Goal: Task Accomplishment & Management: Use online tool/utility

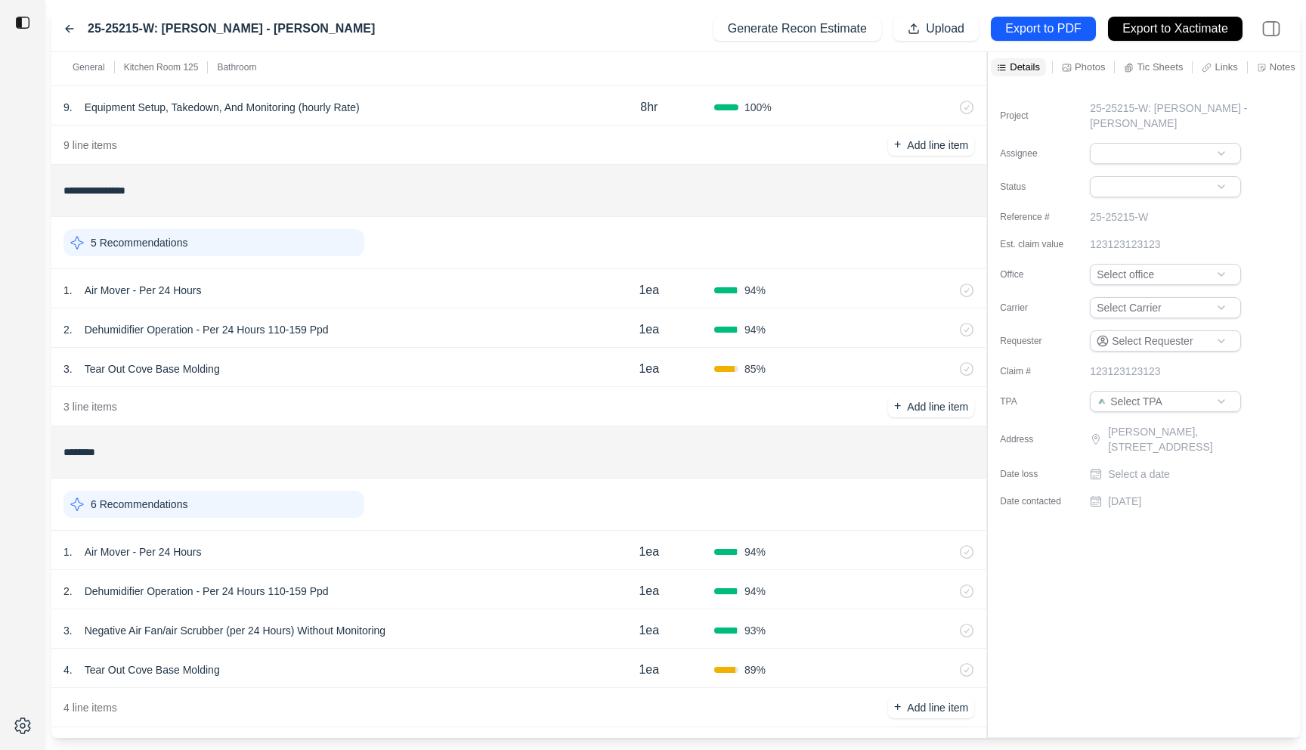
scroll to position [428, 0]
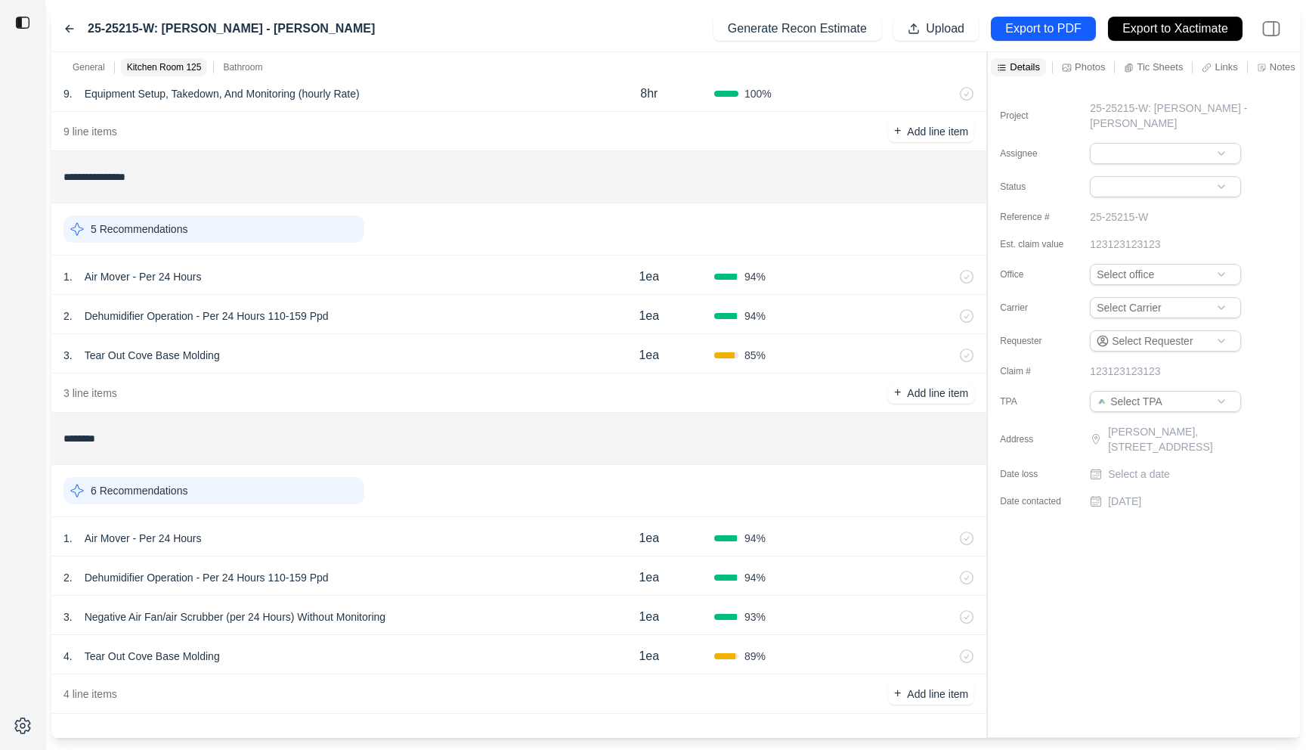
click at [410, 644] on div "4 . Tear Out Cove Base Molding 1ea 89 %" at bounding box center [518, 654] width 935 height 39
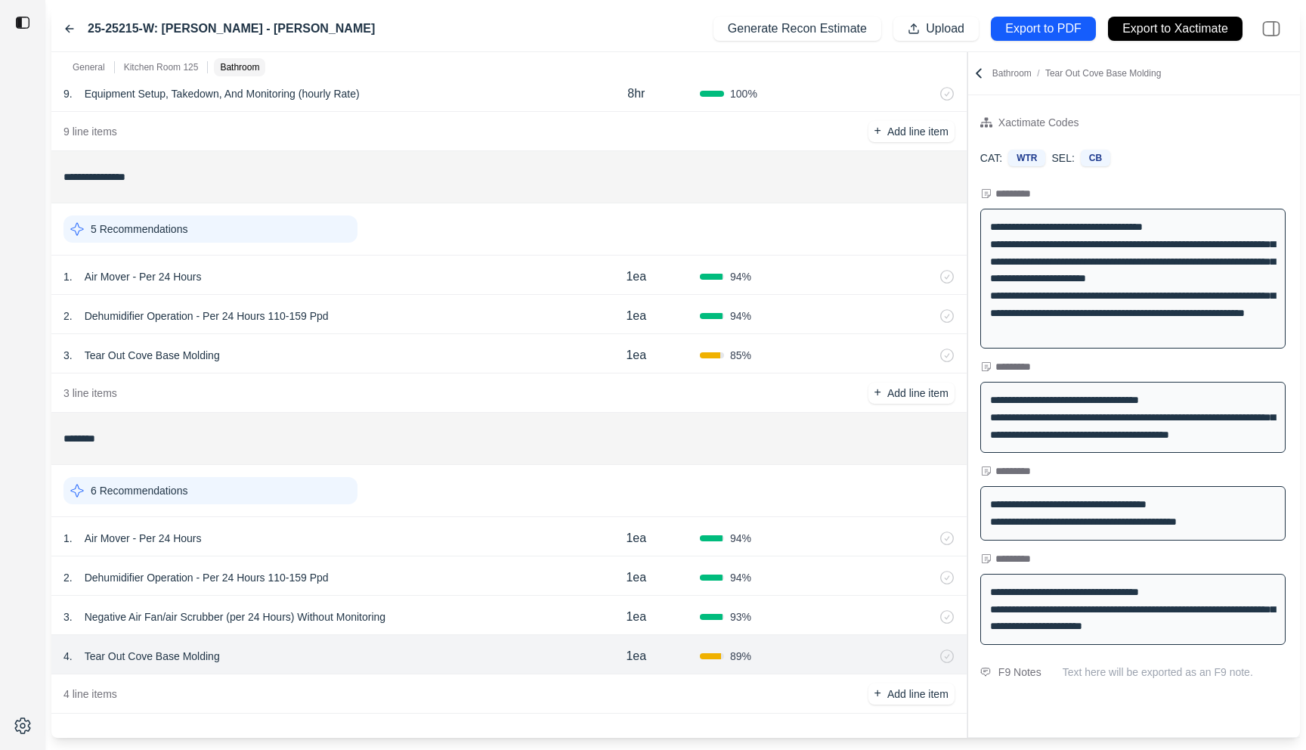
scroll to position [0, 0]
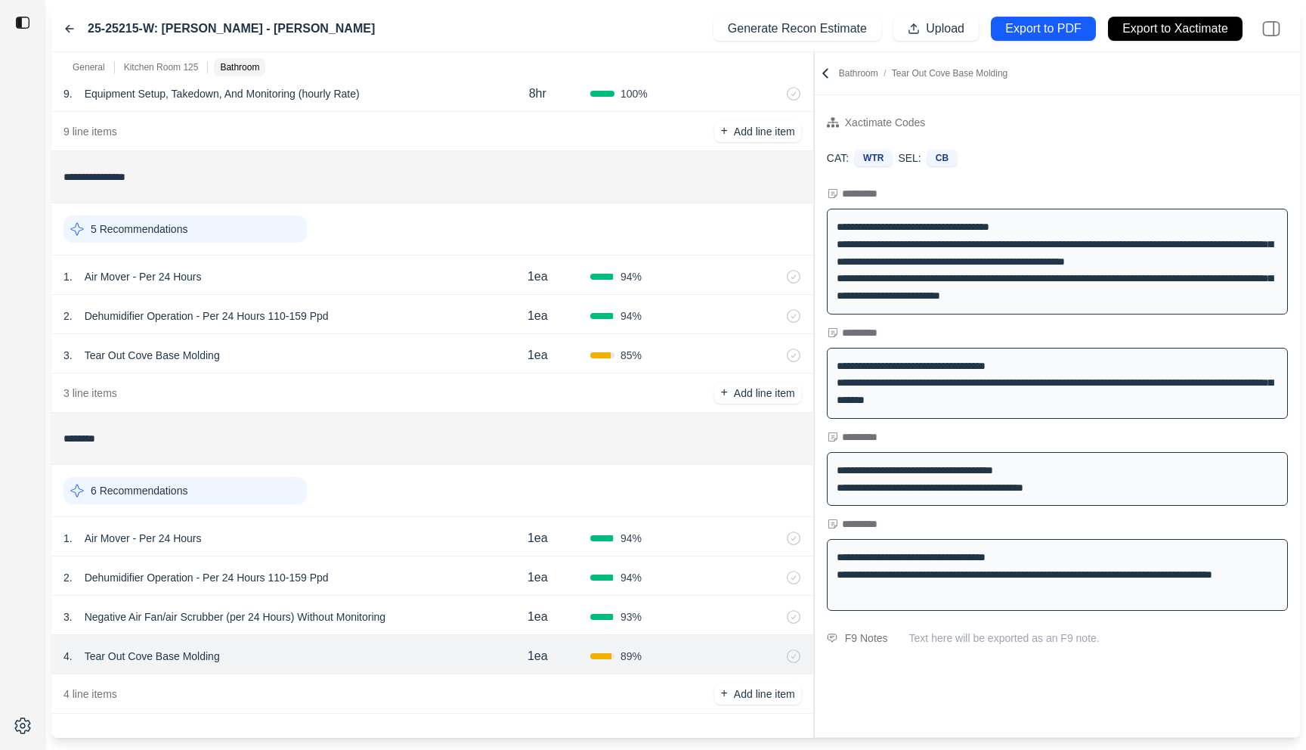
click at [812, 255] on div "**********" at bounding box center [675, 394] width 1248 height 685
click at [391, 349] on div "3 . Tear Out Cove Base Molding" at bounding box center [274, 355] width 422 height 21
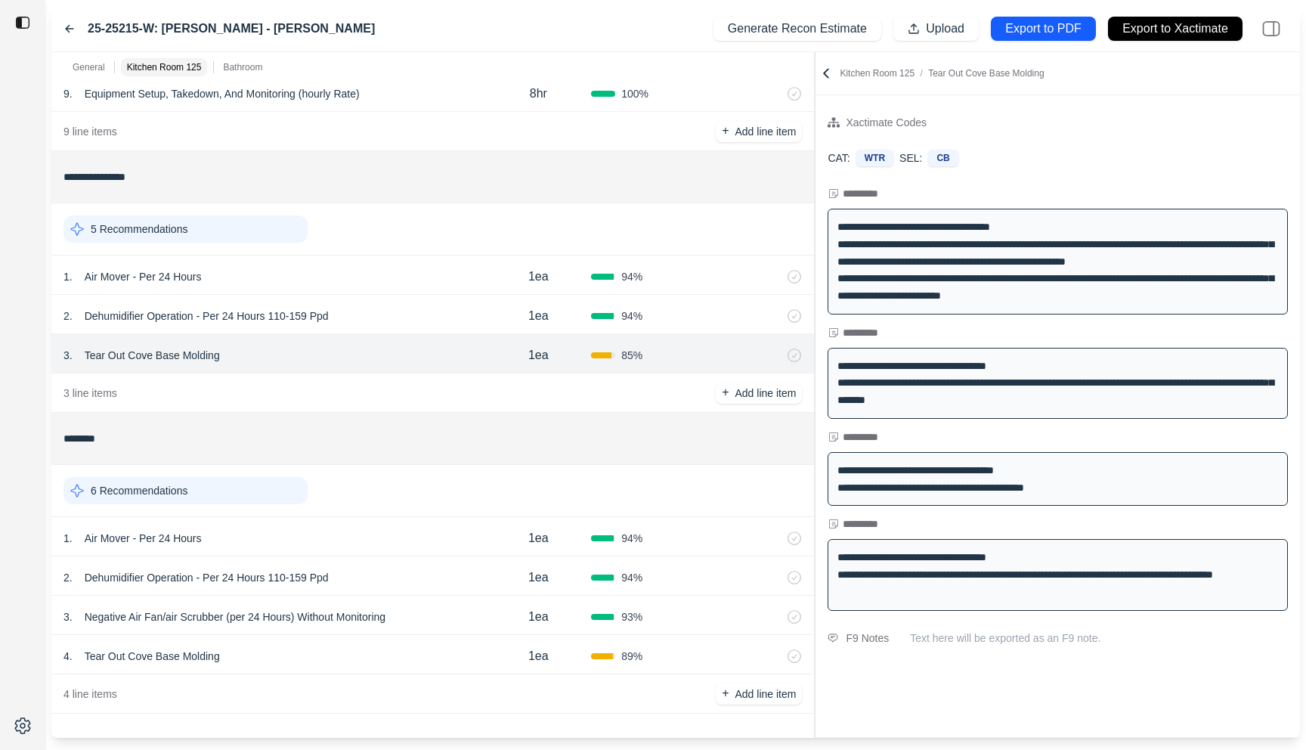
click at [185, 363] on p "Tear Out Cove Base Molding" at bounding box center [152, 355] width 147 height 21
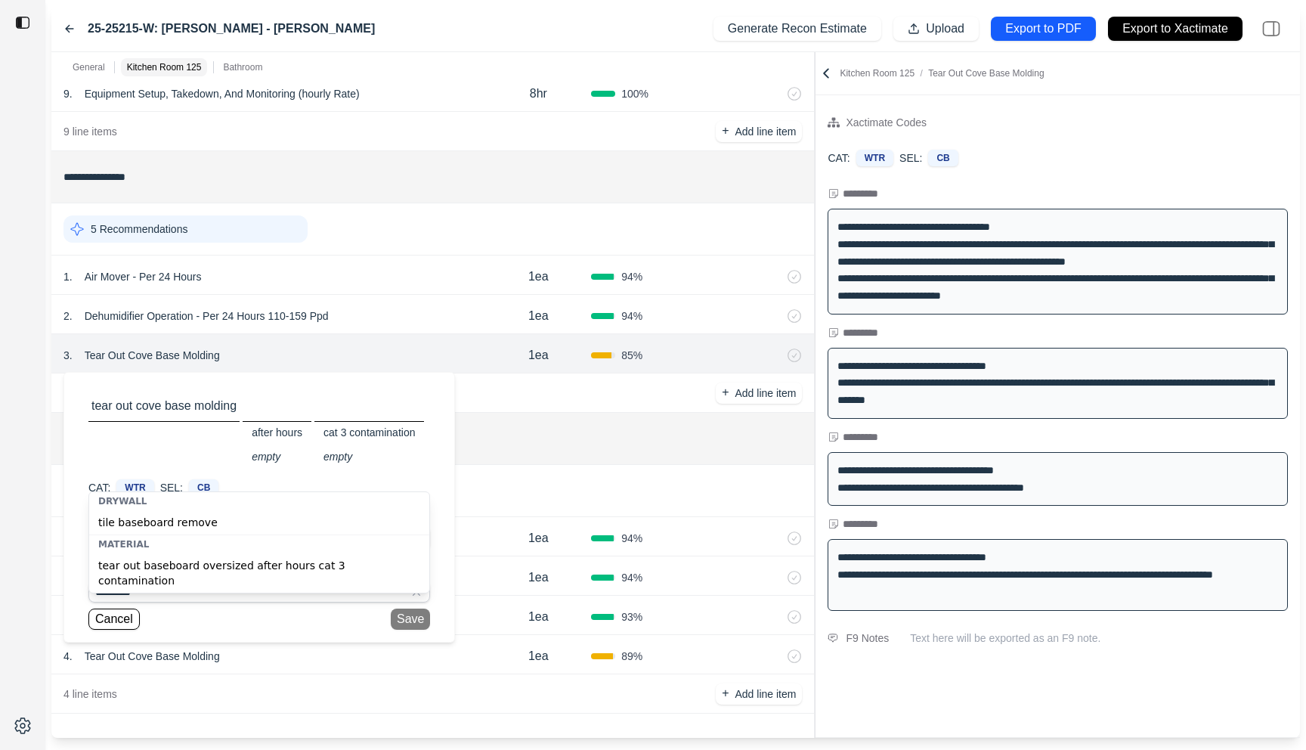
click at [213, 563] on div "tear out baseboard oversized after hours cat 3 contamination" at bounding box center [259, 572] width 340 height 39
type input "**********"
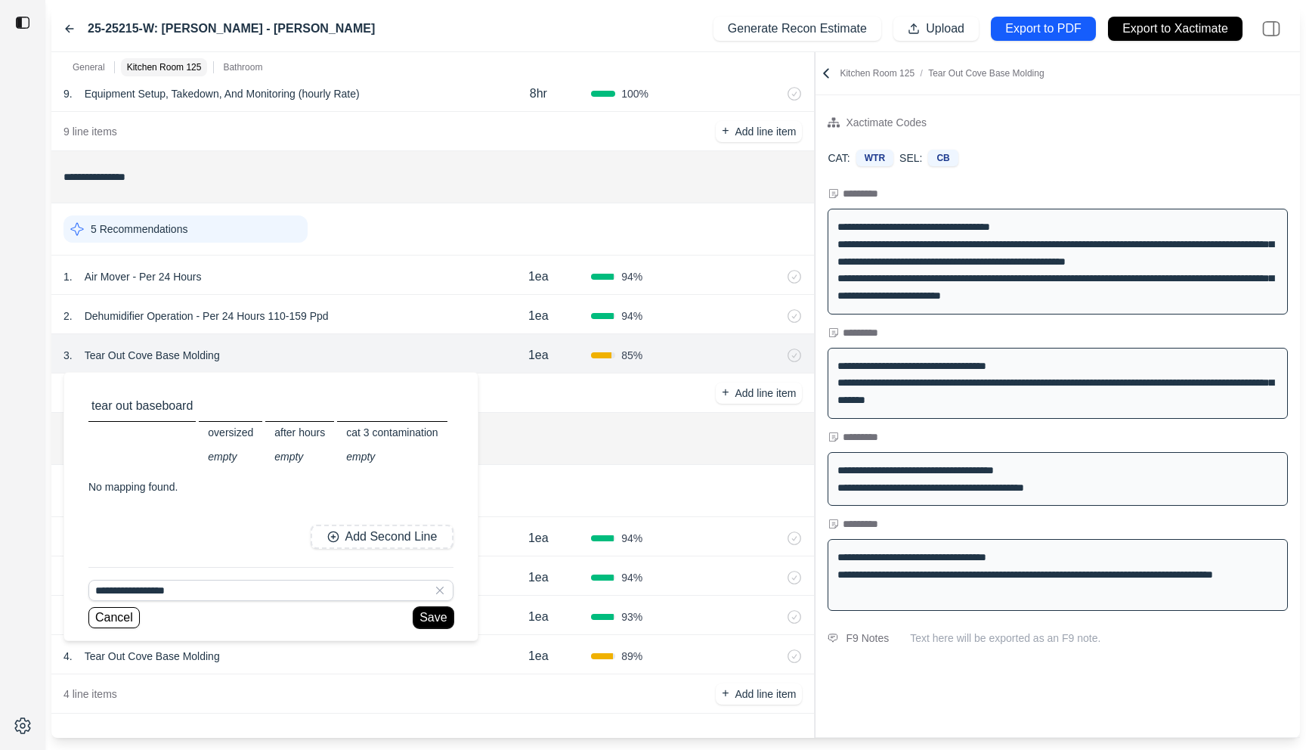
click at [433, 618] on button "Save" at bounding box center [432, 617] width 39 height 21
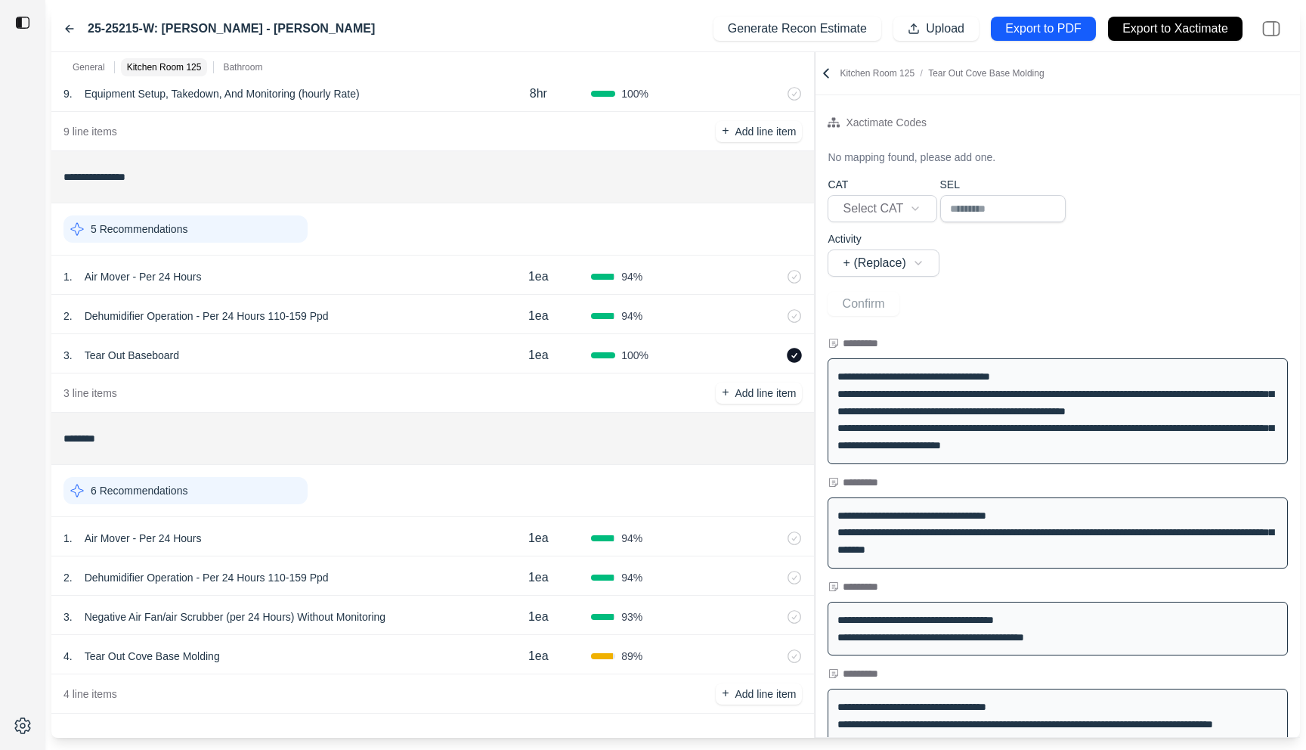
click at [793, 353] on icon at bounding box center [794, 355] width 15 height 15
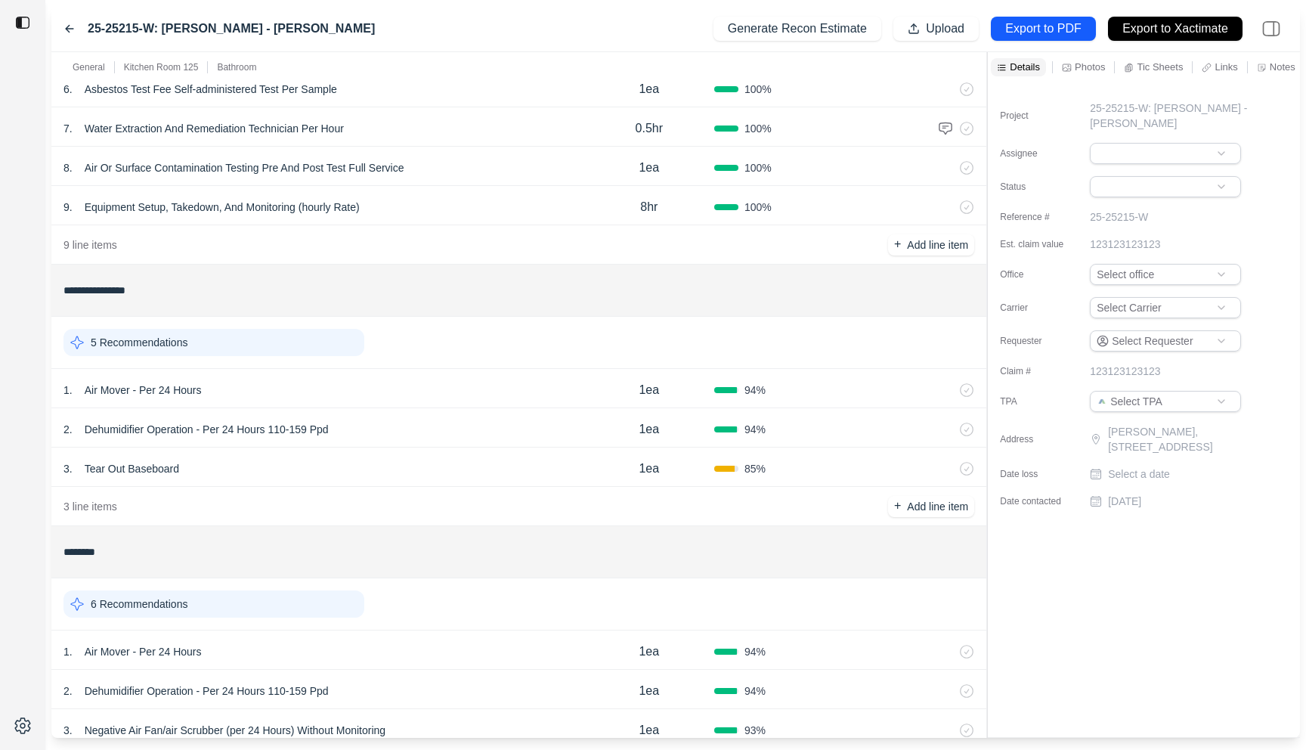
scroll to position [382, 0]
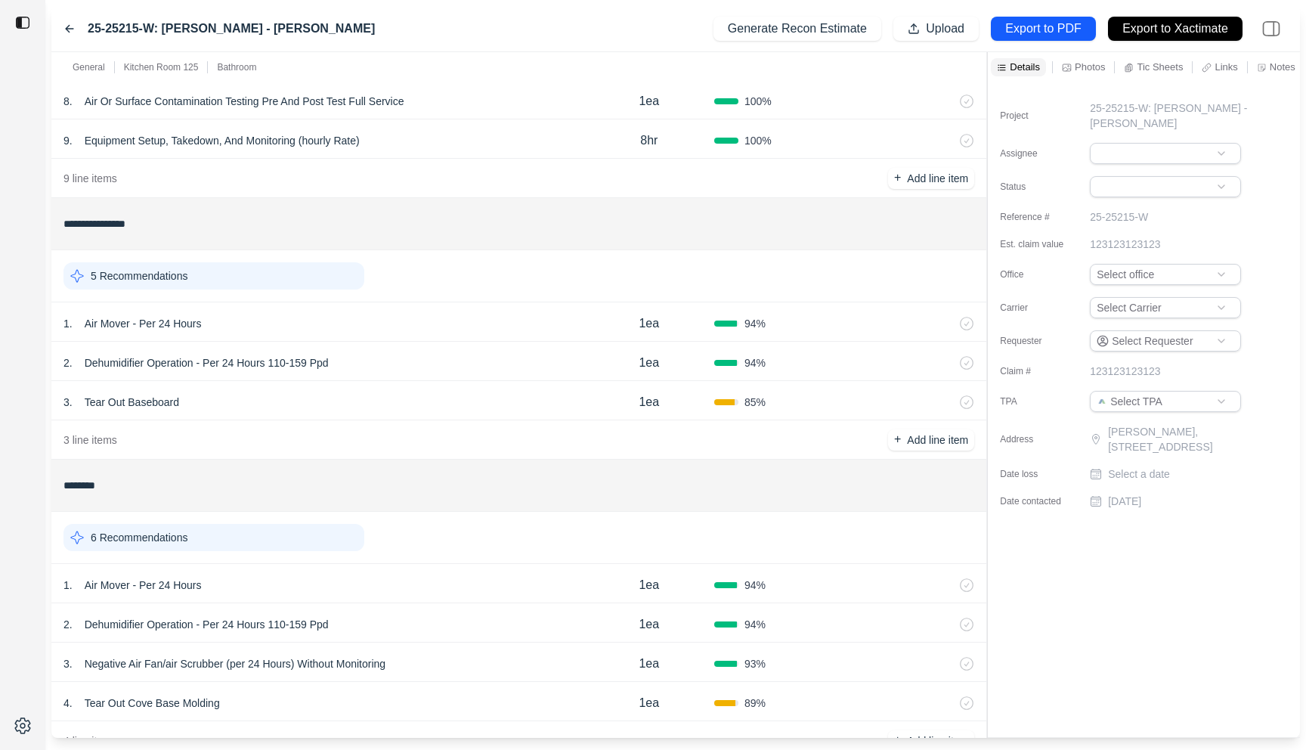
click at [331, 406] on div "3 . Tear Out Baseboard" at bounding box center [323, 401] width 521 height 21
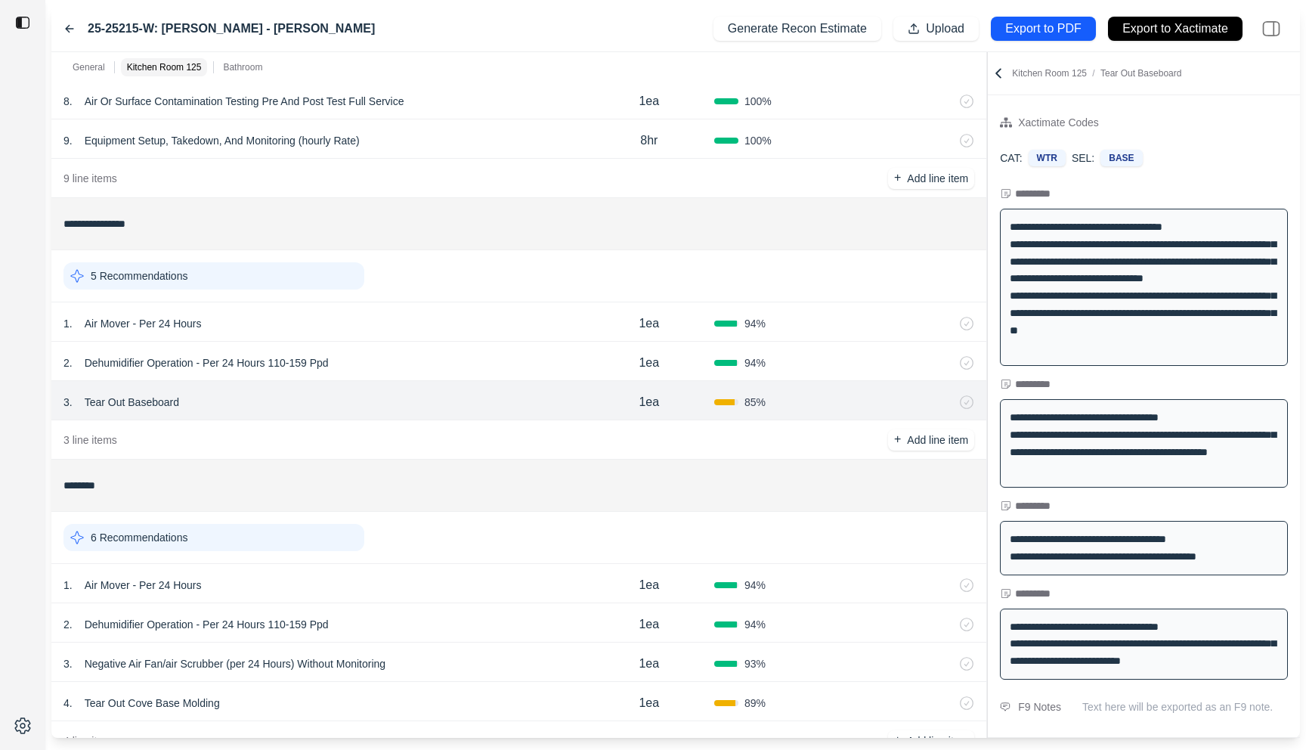
click at [645, 400] on p "1ea" at bounding box center [648, 402] width 20 height 18
drag, startPoint x: 652, startPoint y: 400, endPoint x: 584, endPoint y: 400, distance: 68.0
click at [584, 400] on div "***" at bounding box center [649, 400] width 130 height 18
type input "**"
click at [590, 447] on div "3 line items + Add line item" at bounding box center [518, 439] width 935 height 39
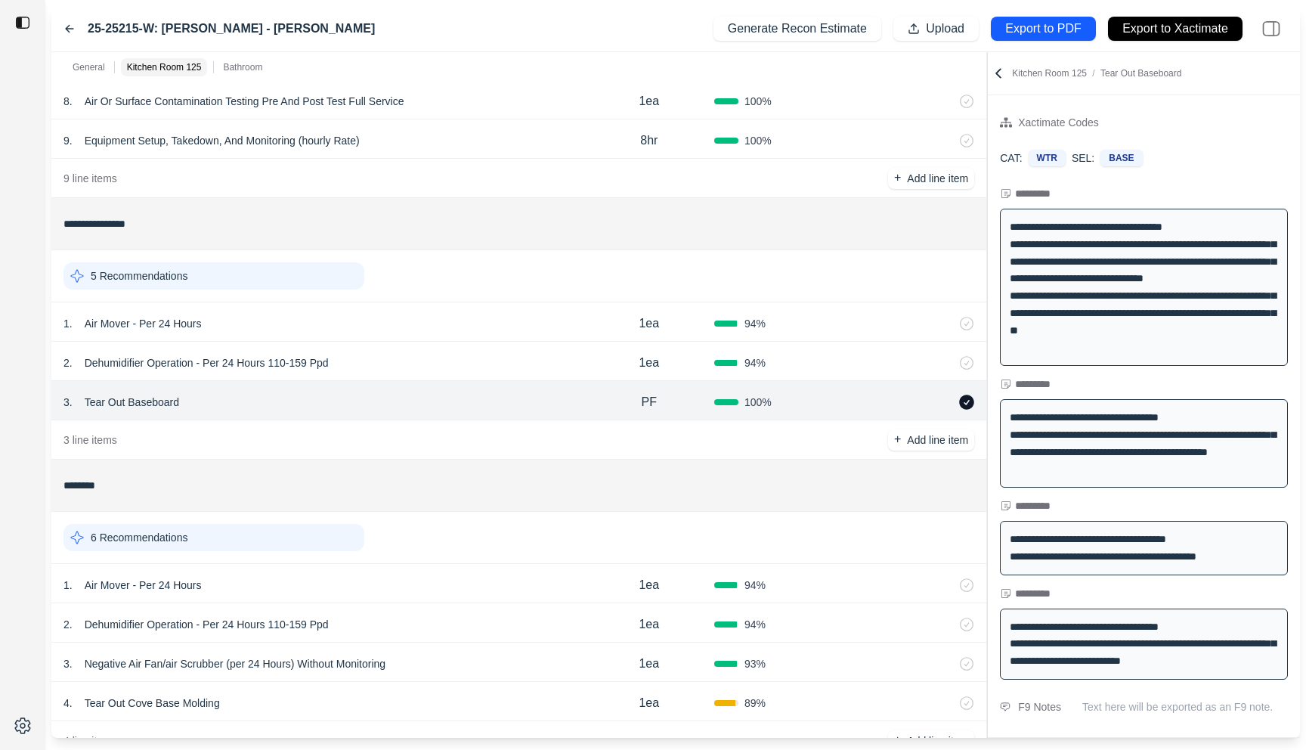
scroll to position [428, 0]
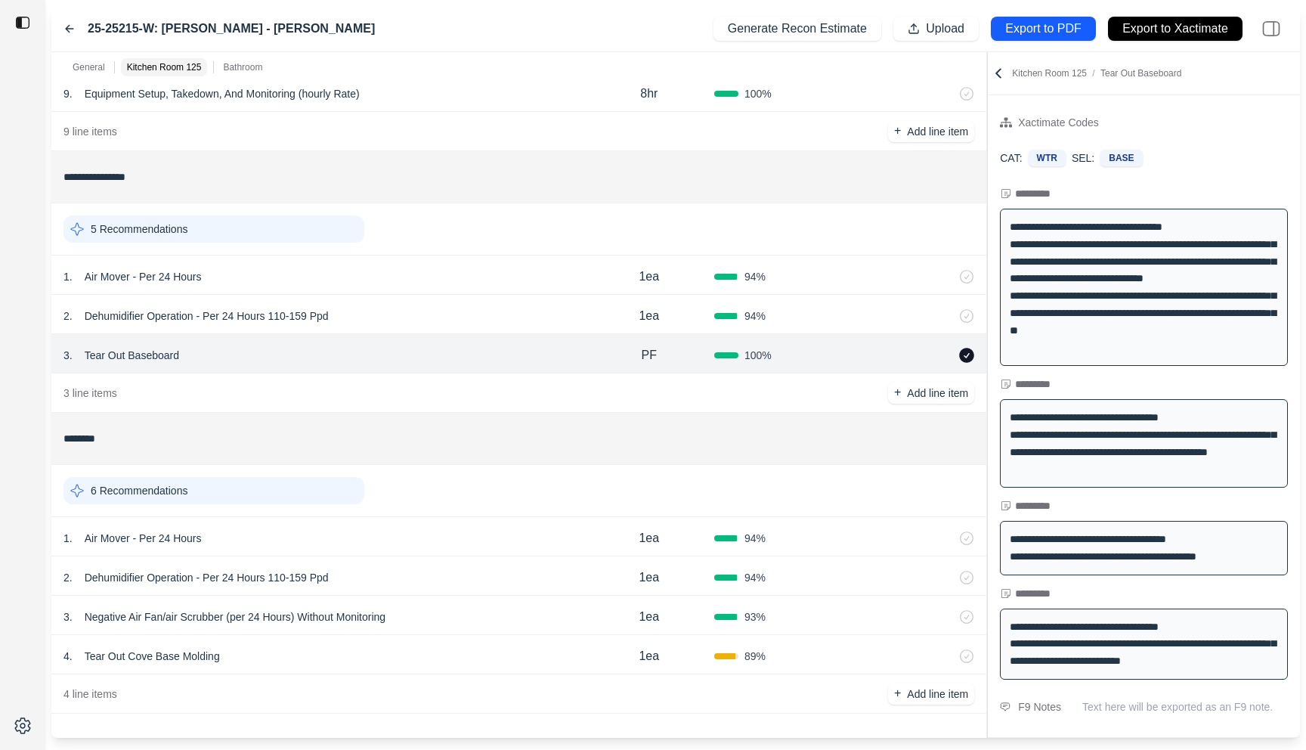
click at [970, 350] on icon at bounding box center [967, 355] width 15 height 15
click at [467, 522] on div "1 . Air Mover - Per 24 Hours 1ea 94 %" at bounding box center [518, 536] width 935 height 39
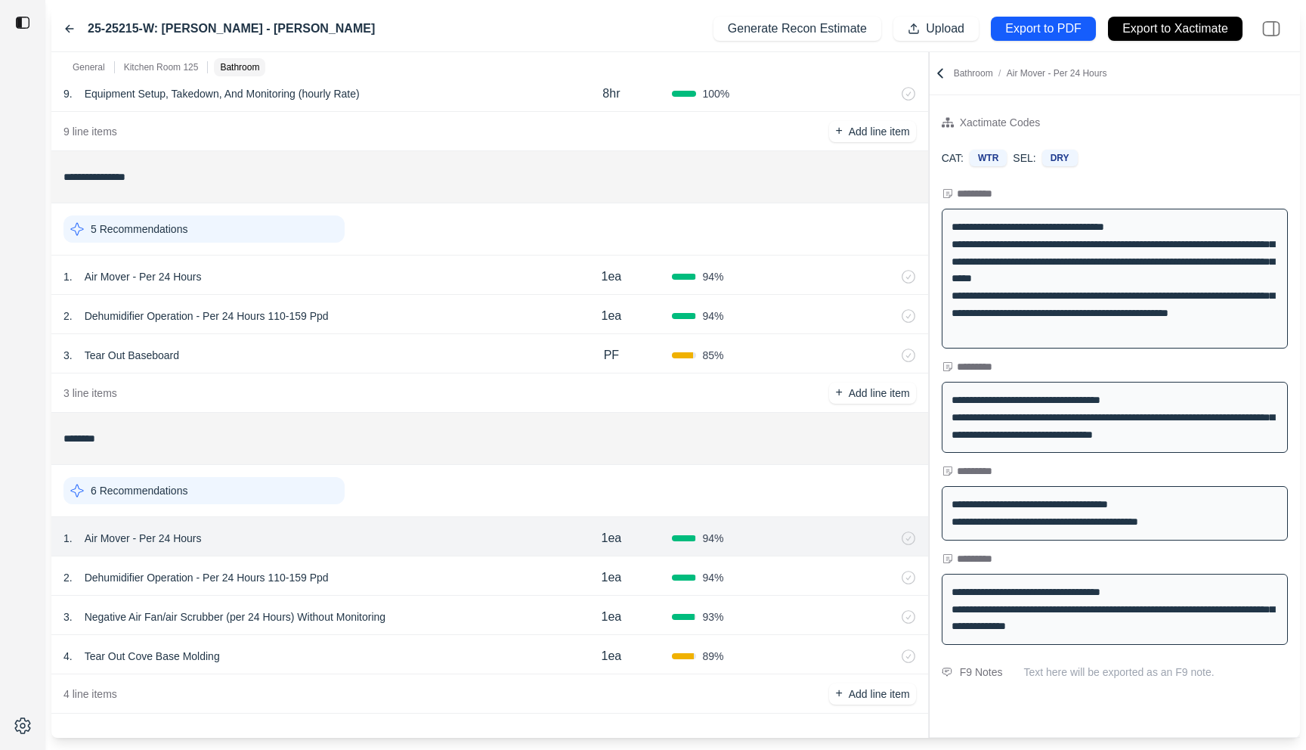
click at [929, 190] on div at bounding box center [929, 394] width 1 height 685
click at [447, 608] on div "3 . Negative Air Fan/air Scrubber (per 24 Hours) Without Monitoring" at bounding box center [306, 616] width 487 height 21
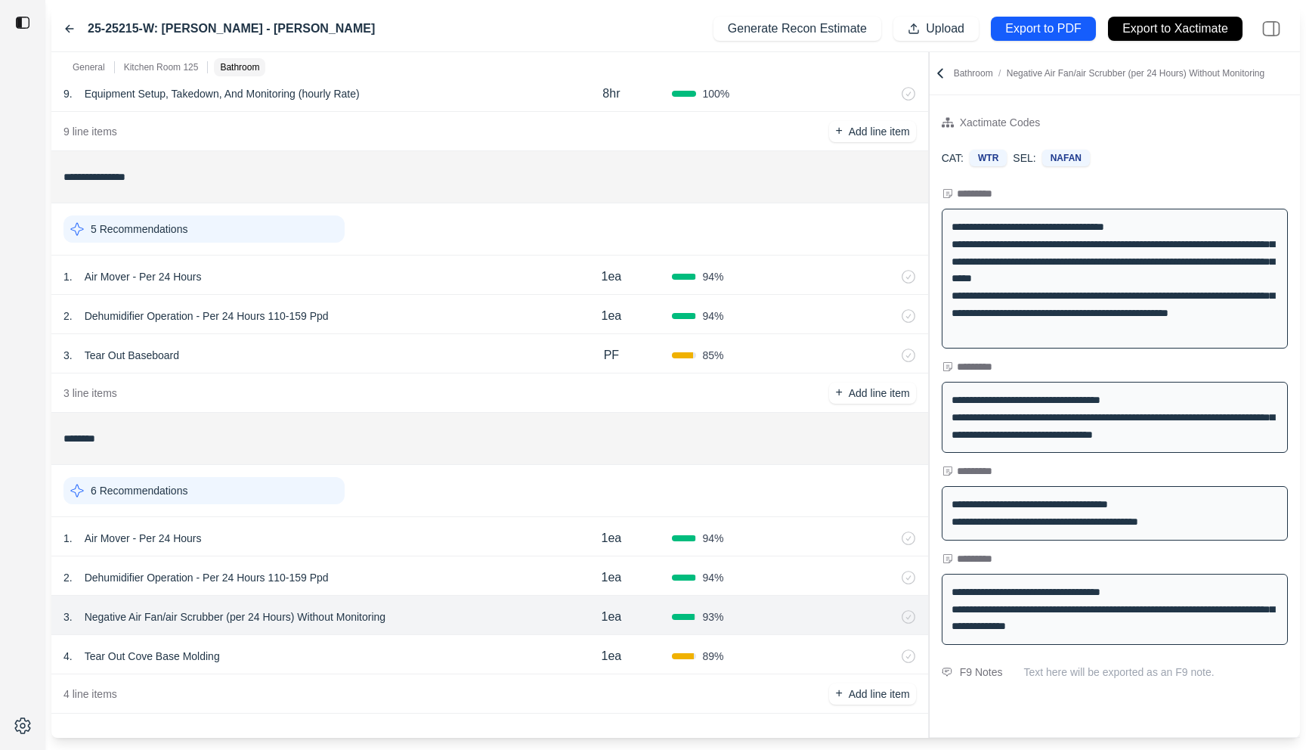
click at [453, 571] on div "2 . Dehumidifier Operation - Per 24 Hours 110-159 Ppd" at bounding box center [306, 577] width 487 height 21
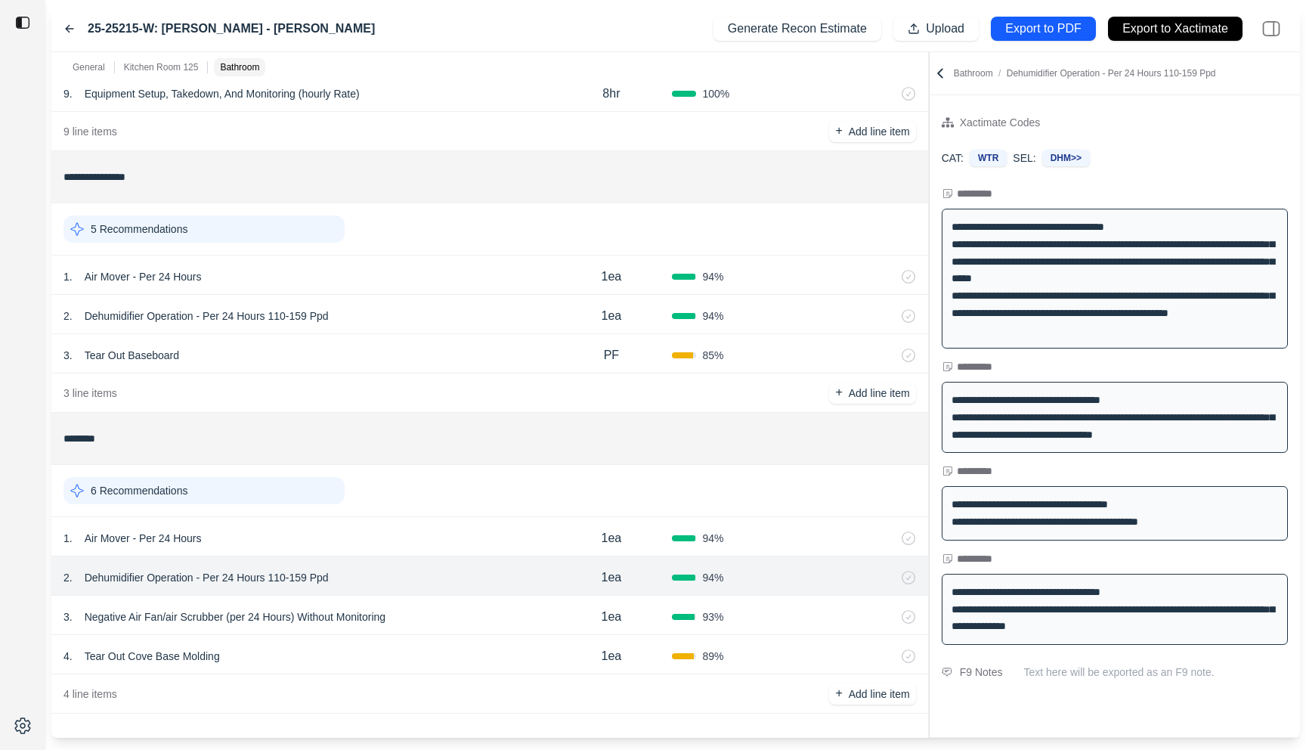
click at [459, 527] on div "1 . Air Mover - Per 24 Hours 1ea 94 %" at bounding box center [489, 536] width 876 height 39
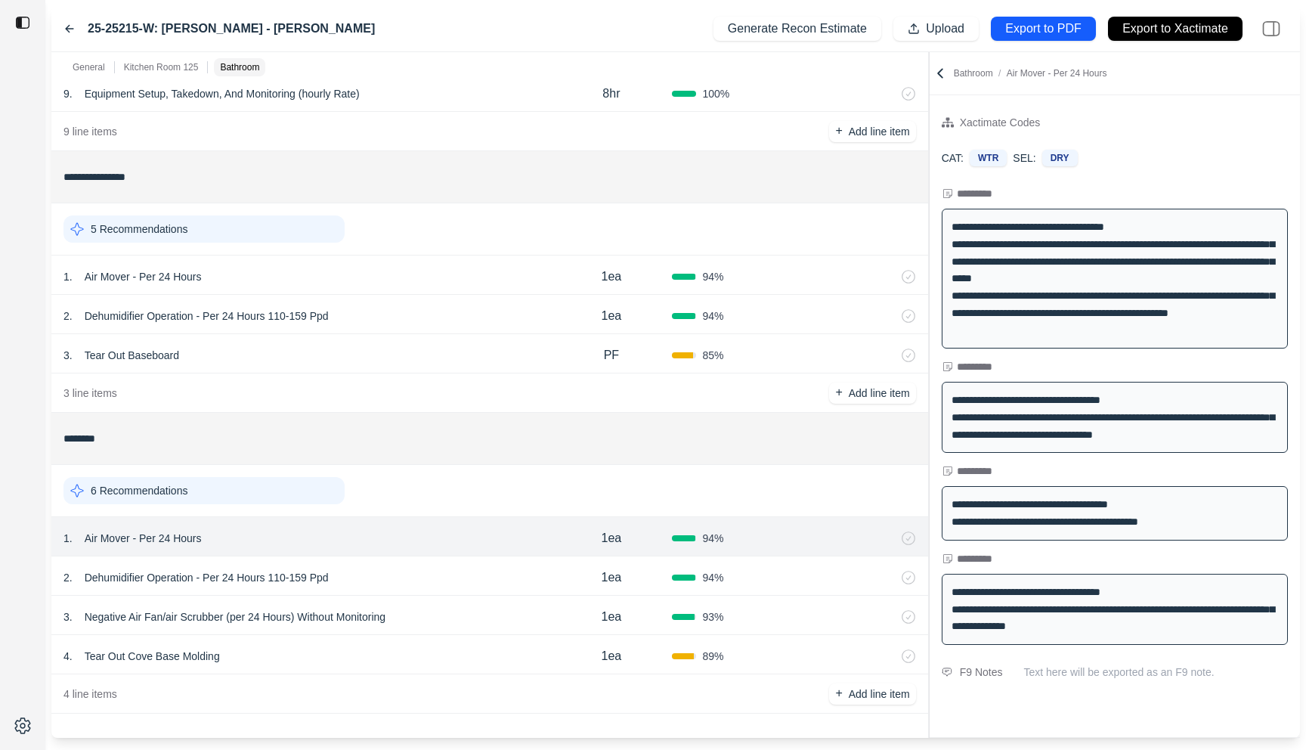
click at [459, 642] on div "4 . Tear Out Cove Base Molding 1ea 89 %" at bounding box center [489, 654] width 876 height 39
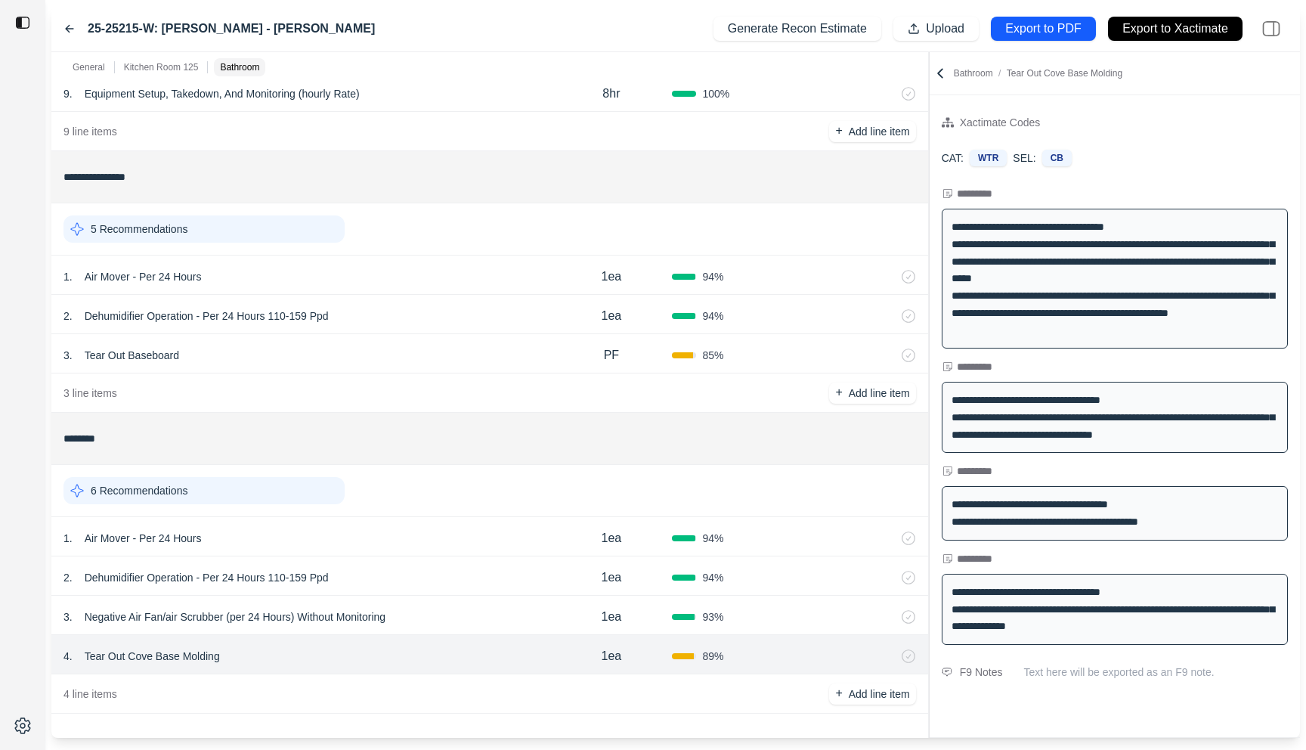
click at [190, 658] on p "Tear Out Cove Base Molding" at bounding box center [152, 655] width 147 height 21
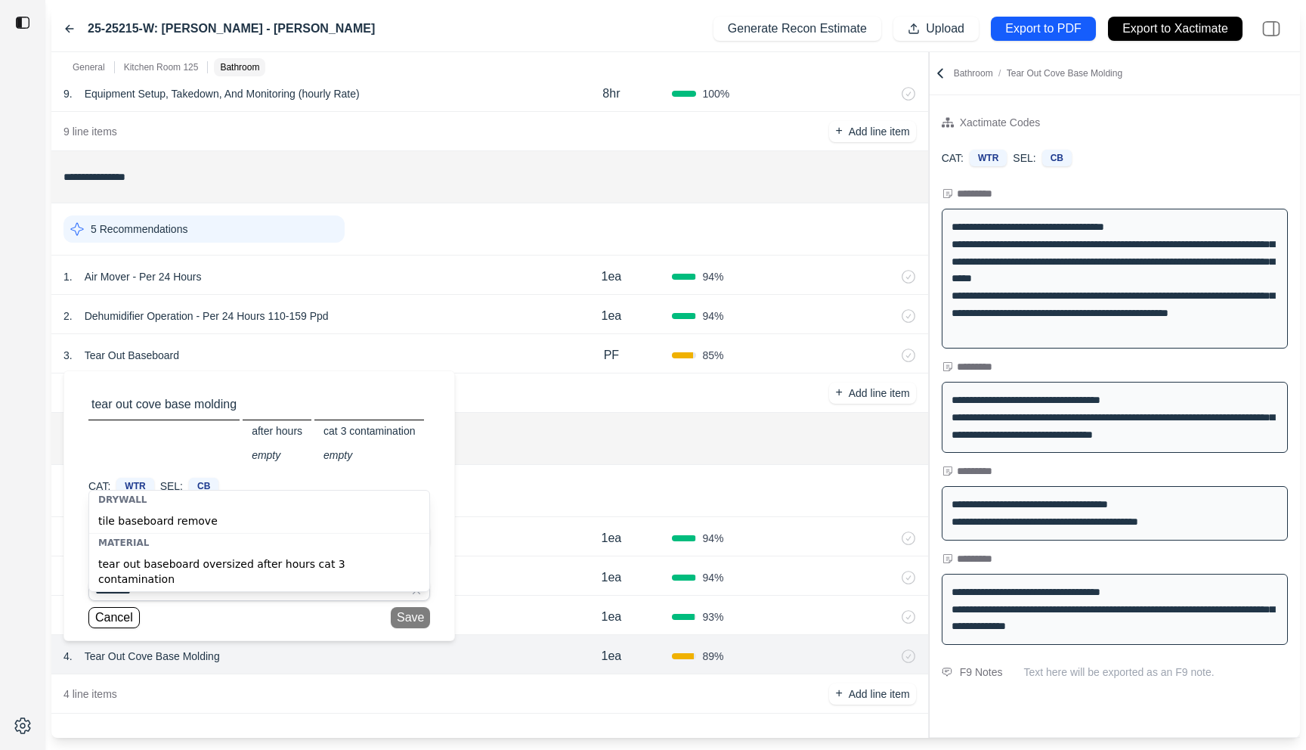
click at [184, 558] on div "tear out baseboard oversized after hours cat 3 contamination" at bounding box center [259, 571] width 340 height 39
type input "**********"
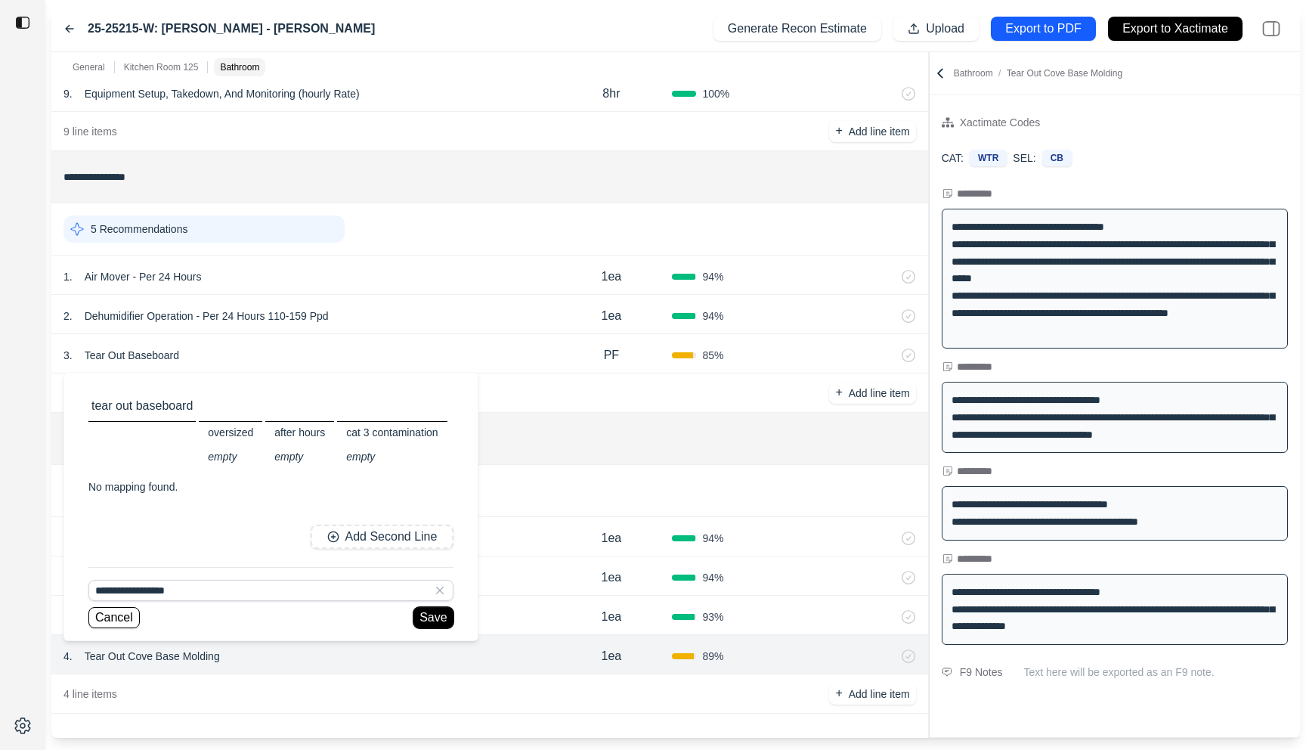
click at [422, 614] on button "Save" at bounding box center [432, 617] width 39 height 21
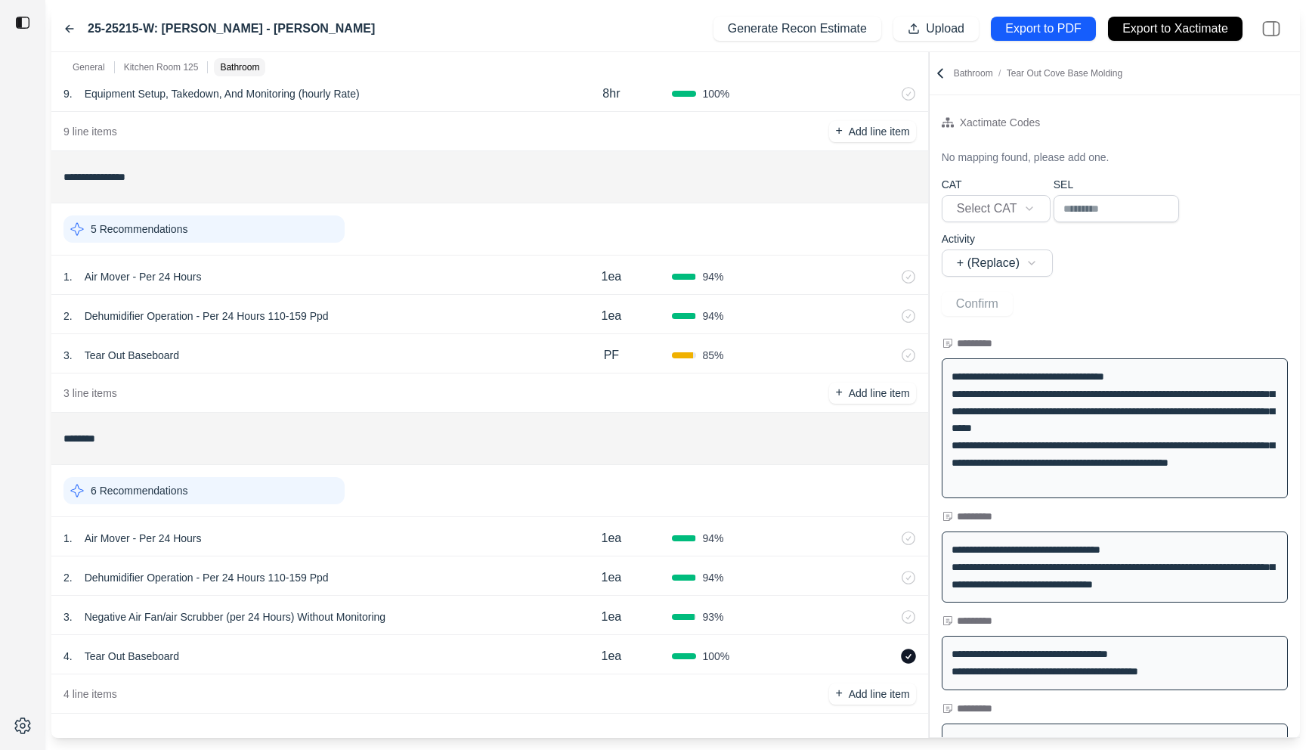
click at [607, 652] on p "1ea" at bounding box center [611, 656] width 20 height 18
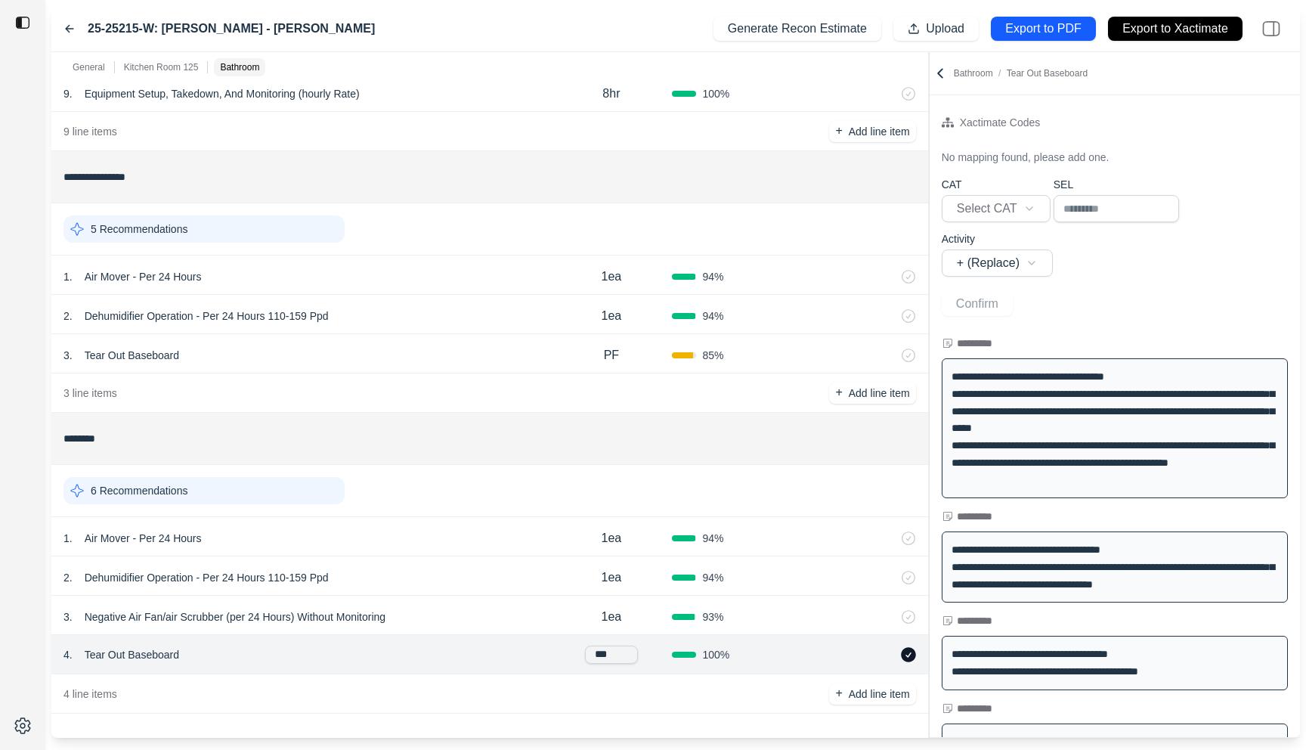
click at [607, 652] on input "***" at bounding box center [611, 654] width 53 height 18
type input "**"
click at [639, 697] on div "4 line items + Add line item" at bounding box center [489, 693] width 876 height 39
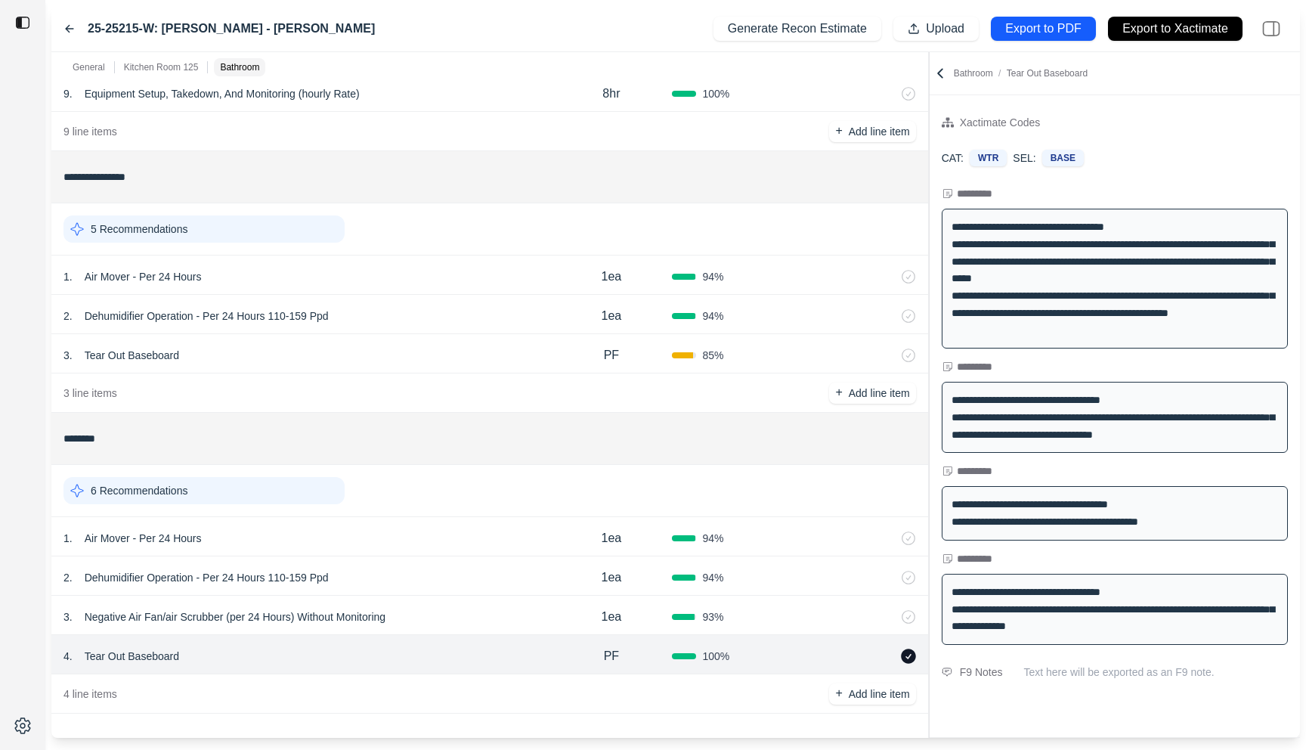
click at [907, 655] on icon at bounding box center [908, 655] width 15 height 15
click at [450, 623] on div "3 . Negative Air Fan/air Scrubber (per 24 Hours) Without Monitoring" at bounding box center [306, 616] width 487 height 21
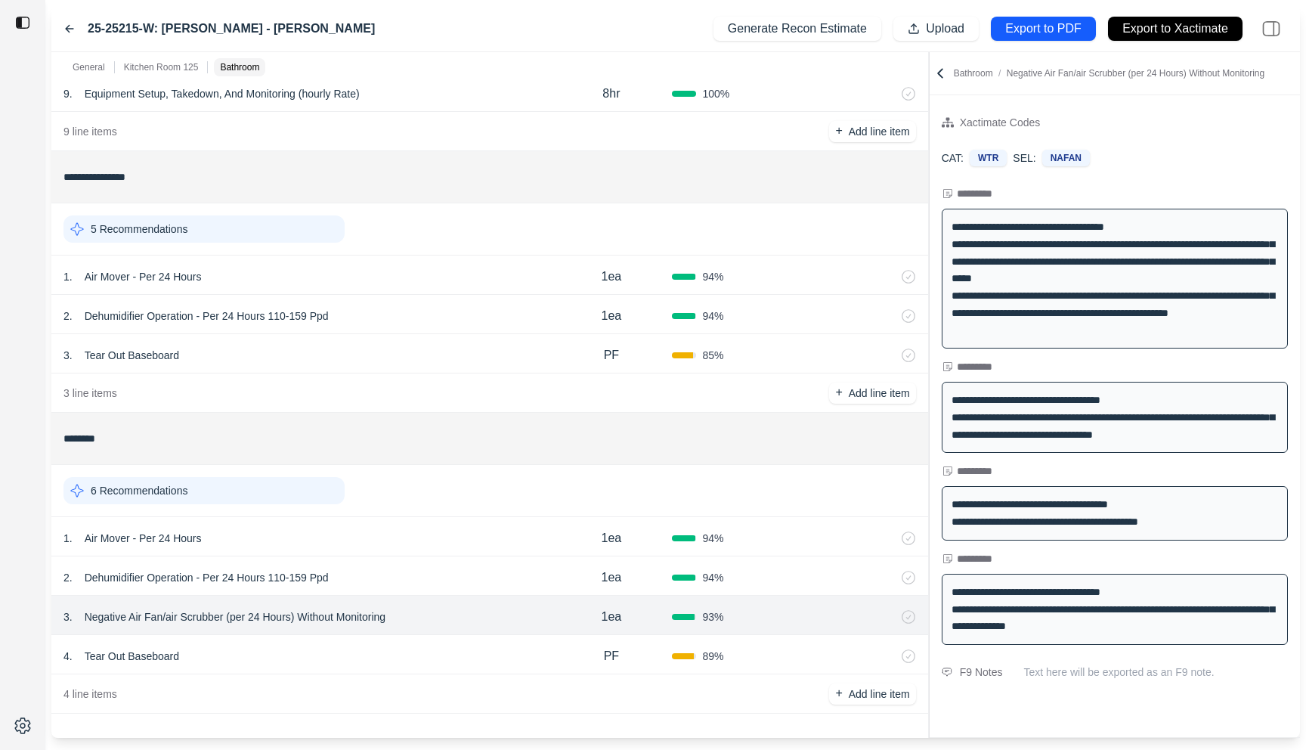
click at [351, 26] on div "25-25215-W: NAU - Raymond Hall Generate Recon Estimate Upload Export to PDF Exp…" at bounding box center [675, 29] width 1248 height 46
click at [309, 350] on div "3 . Tear Out Baseboard" at bounding box center [306, 355] width 487 height 21
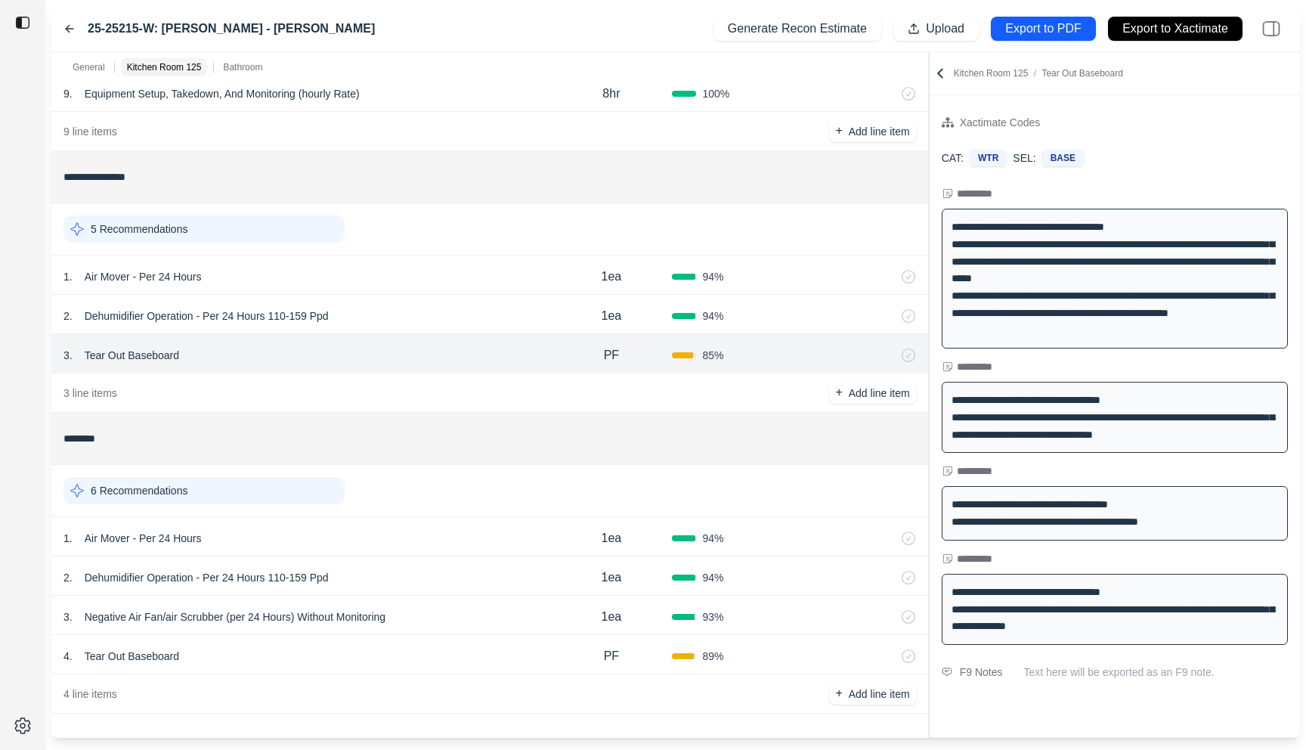
click at [381, 280] on div "1 . Air Mover - Per 24 Hours" at bounding box center [306, 276] width 487 height 21
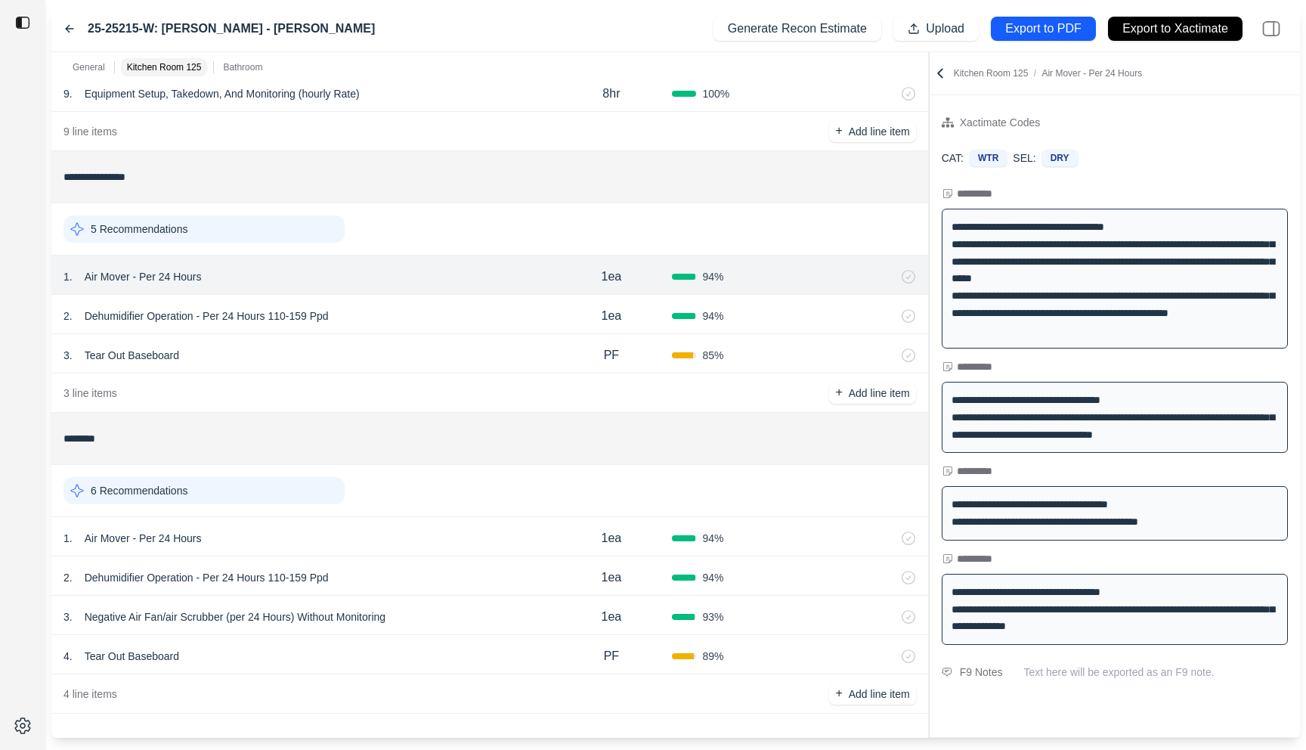
click at [381, 314] on div "2 . Dehumidifier Operation - Per 24 Hours 110-159 Ppd" at bounding box center [306, 315] width 487 height 21
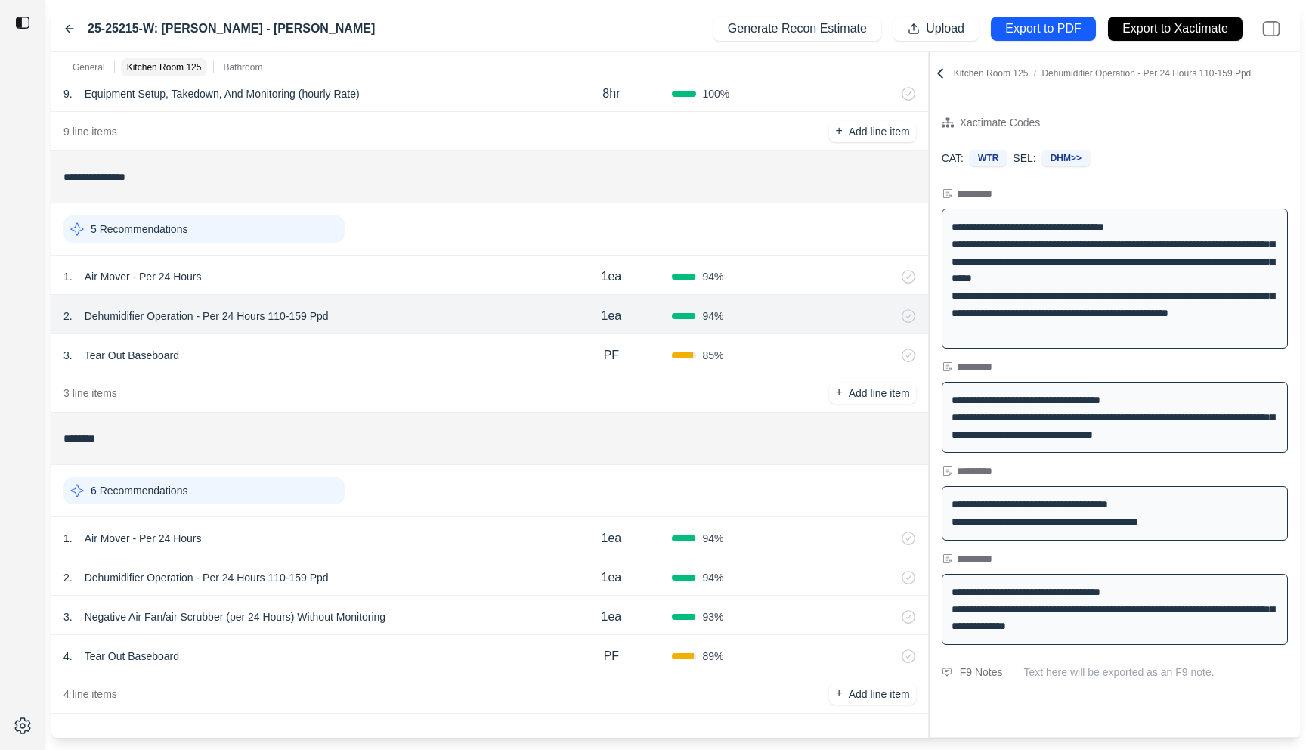
click at [388, 280] on div "1 . Air Mover - Per 24 Hours" at bounding box center [306, 276] width 487 height 21
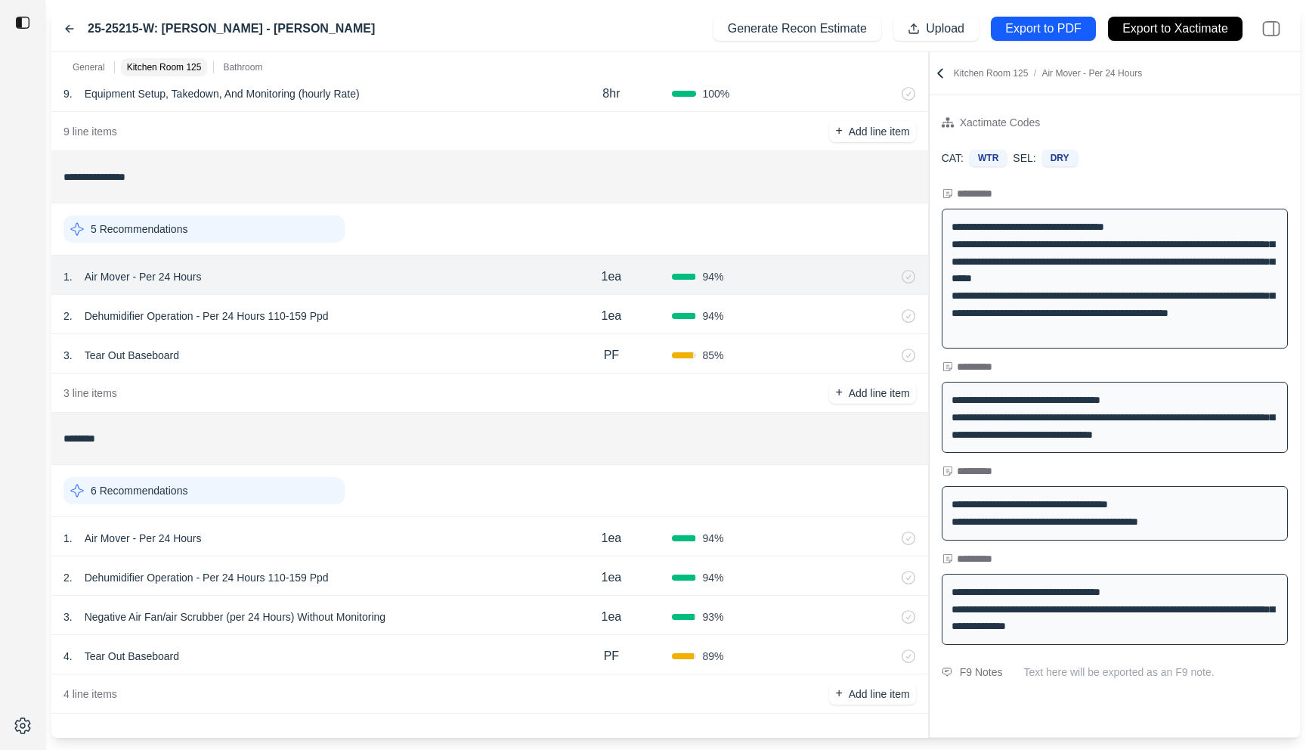
click at [604, 274] on p "1ea" at bounding box center [611, 276] width 20 height 18
click at [599, 274] on input "***" at bounding box center [611, 275] width 53 height 18
type input "***"
click at [518, 277] on div "1 . Air Mover - Per 24 Hours" at bounding box center [306, 274] width 487 height 21
click at [911, 274] on icon at bounding box center [908, 276] width 15 height 15
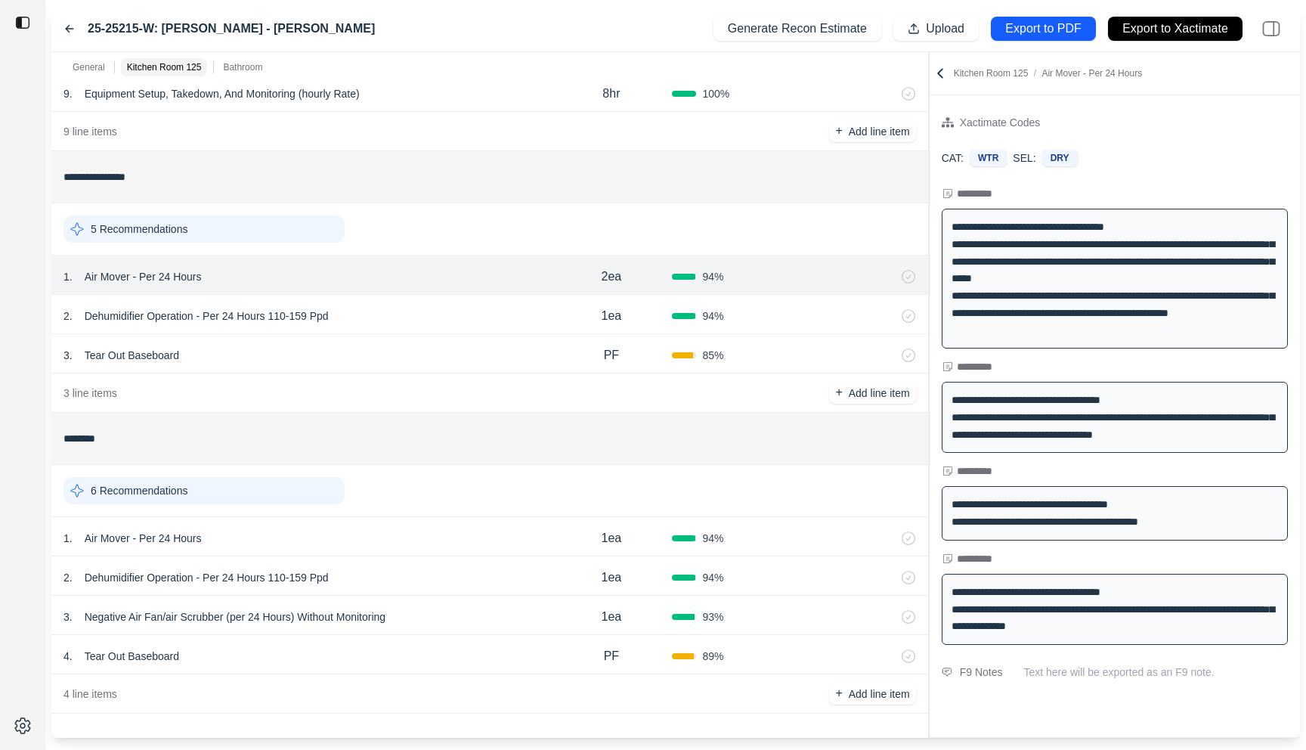
click at [471, 356] on div "3 . Tear Out Baseboard" at bounding box center [306, 355] width 487 height 21
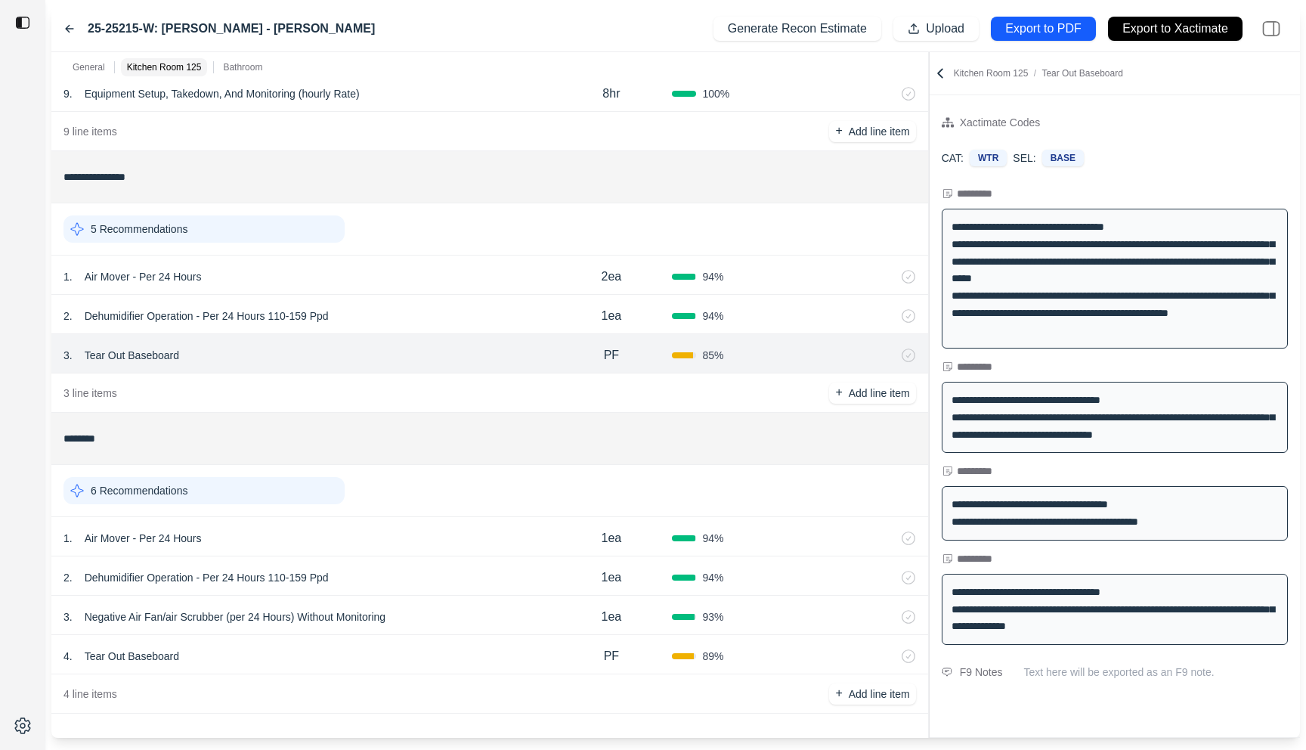
click at [465, 317] on div "2 . Dehumidifier Operation - Per 24 Hours 110-159 Ppd" at bounding box center [306, 315] width 487 height 21
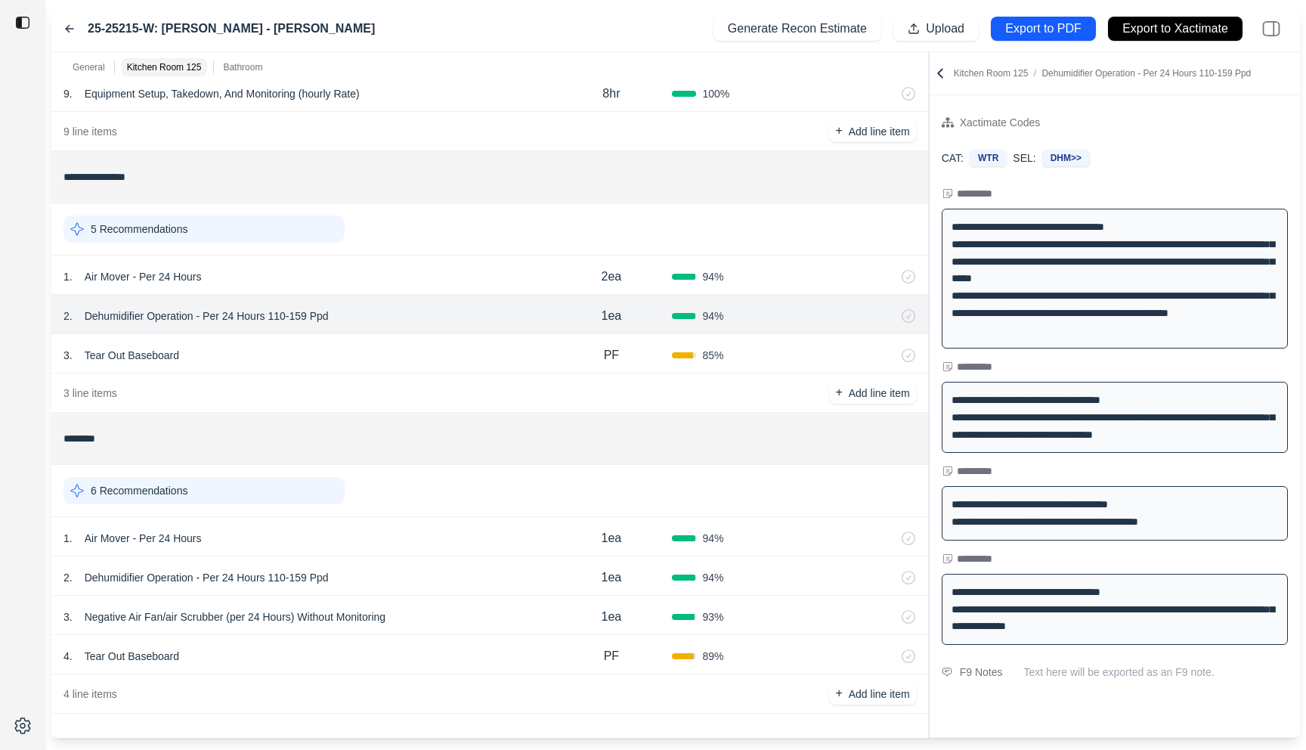
click at [468, 274] on div "1 . Air Mover - Per 24 Hours" at bounding box center [306, 276] width 487 height 21
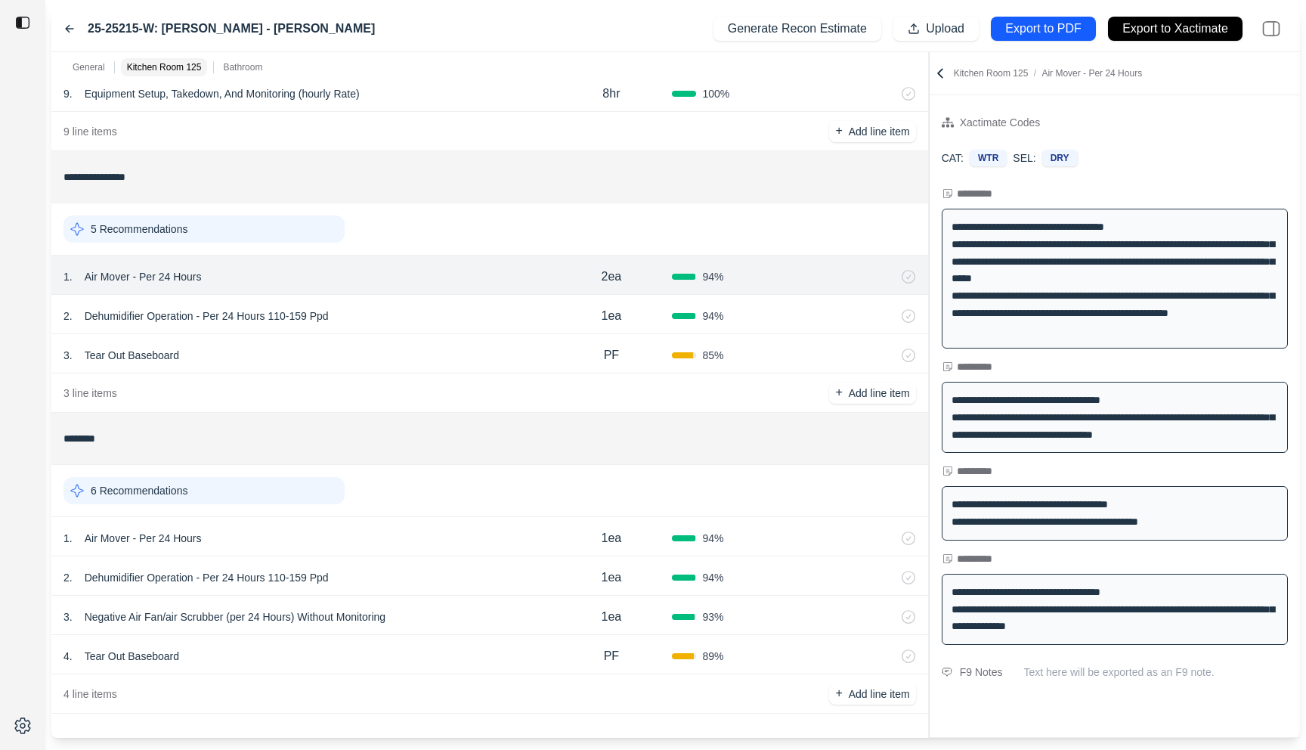
click at [473, 531] on div "1 . Air Mover - Per 24 Hours" at bounding box center [306, 537] width 487 height 21
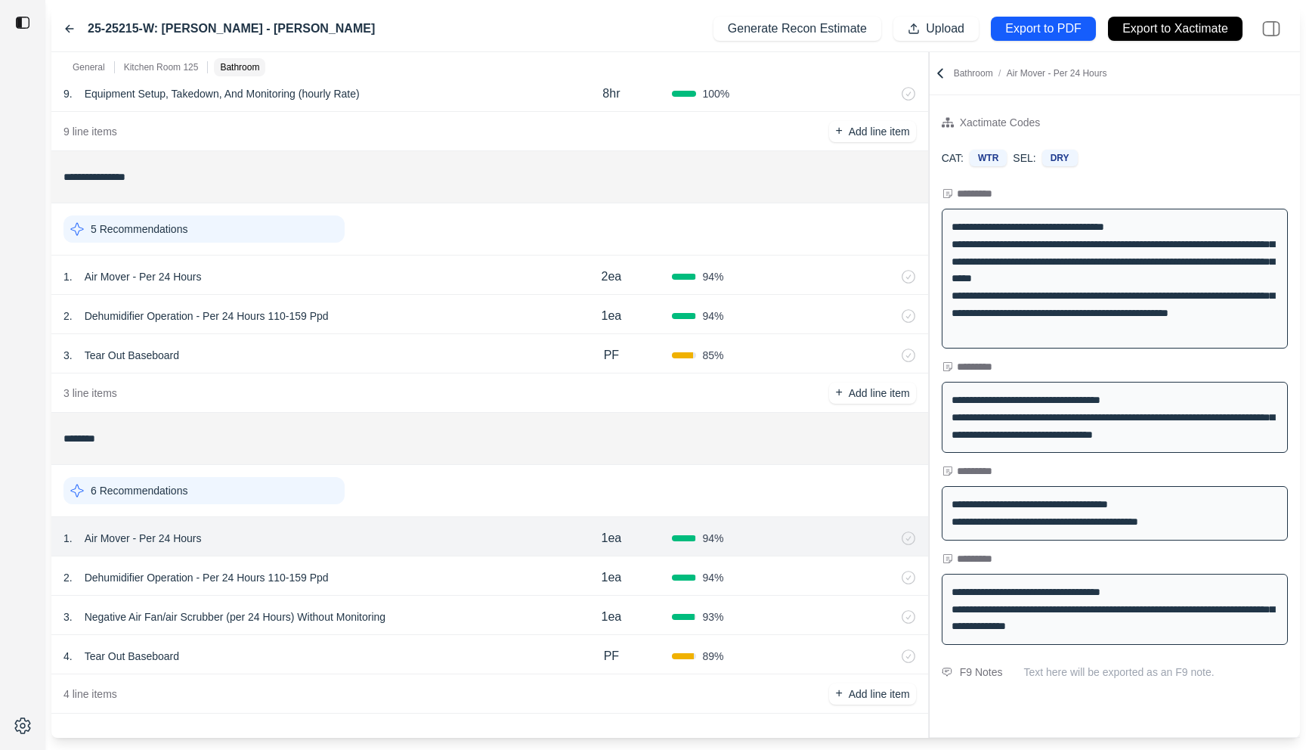
click at [613, 533] on p "1ea" at bounding box center [611, 538] width 20 height 18
drag, startPoint x: 598, startPoint y: 533, endPoint x: 564, endPoint y: 533, distance: 34.0
click at [564, 533] on div "***" at bounding box center [611, 536] width 122 height 18
type input "***"
click at [482, 516] on div "6 Recommendations" at bounding box center [489, 491] width 876 height 52
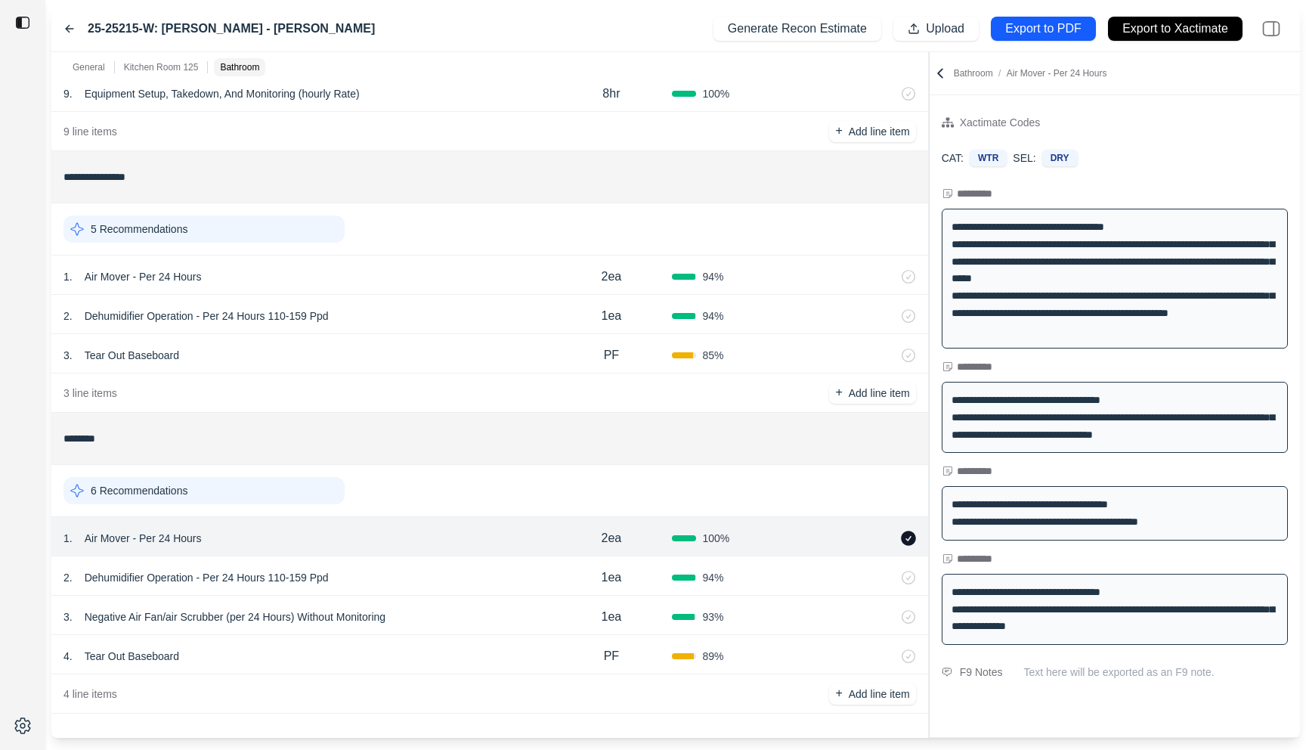
click at [909, 540] on icon at bounding box center [908, 537] width 15 height 15
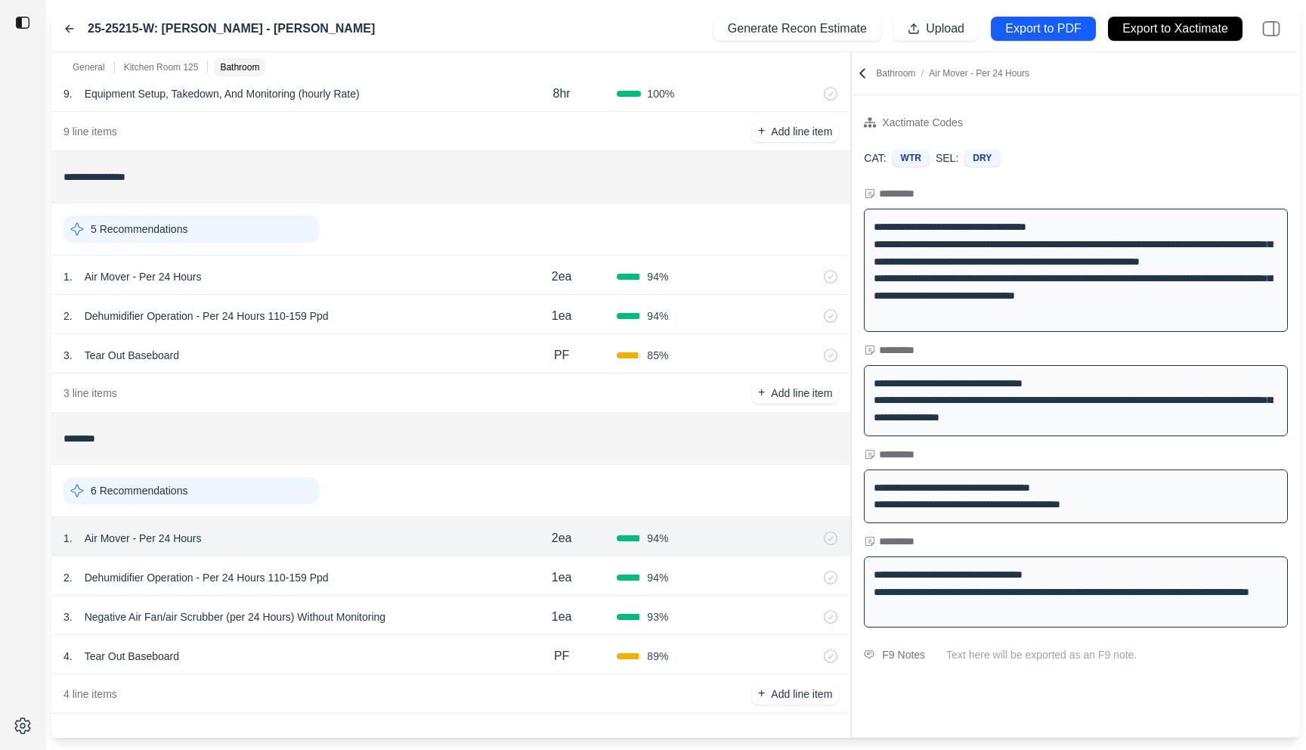
click at [851, 147] on div at bounding box center [851, 394] width 1 height 685
click at [459, 234] on div "5 Recommendations" at bounding box center [450, 228] width 774 height 39
click at [447, 274] on div "1 . Air Mover - Per 24 Hours" at bounding box center [284, 276] width 443 height 21
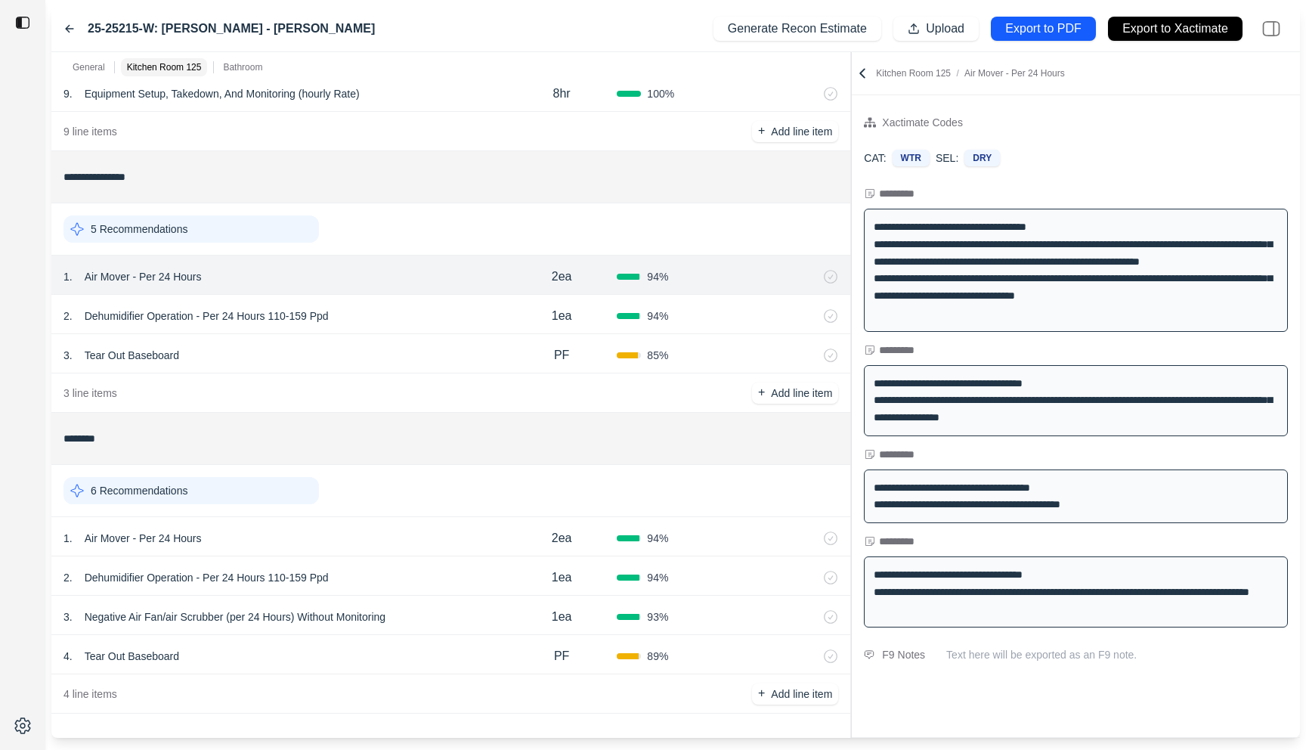
click at [74, 26] on icon at bounding box center [69, 29] width 12 height 12
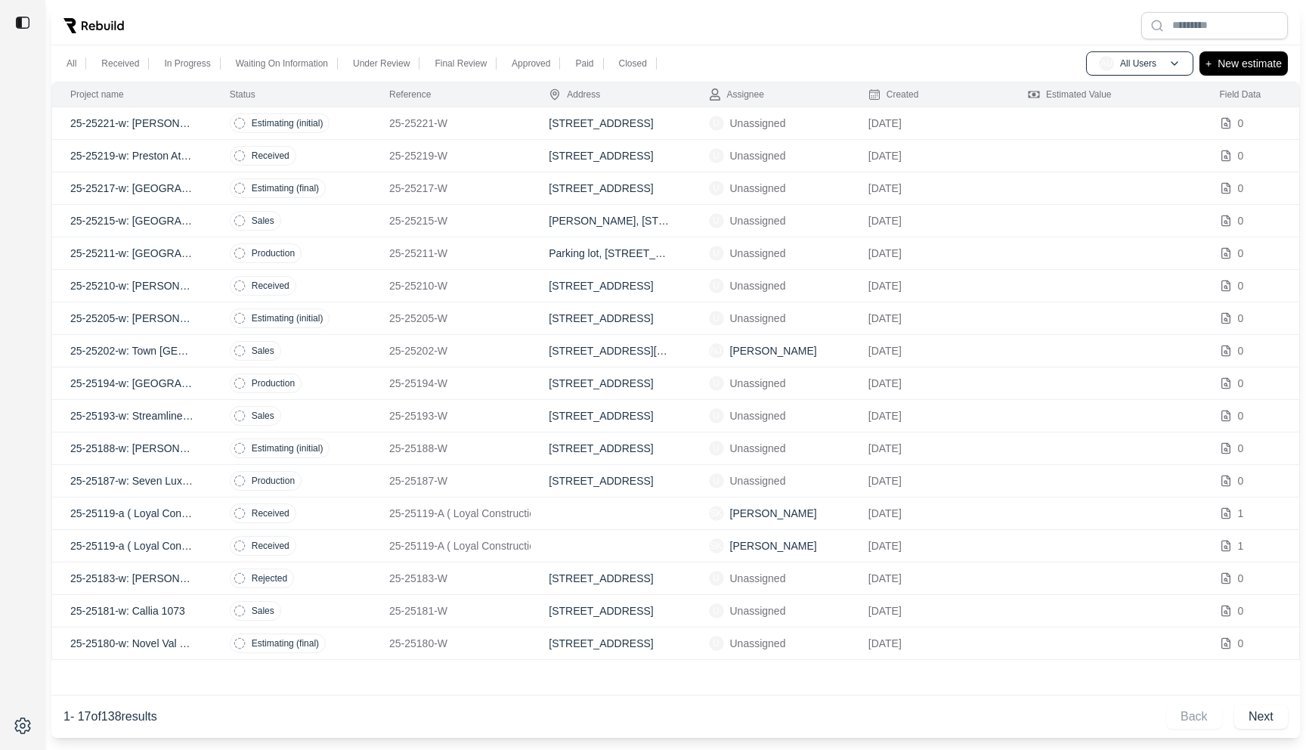
click at [364, 169] on td "Received" at bounding box center [291, 156] width 159 height 32
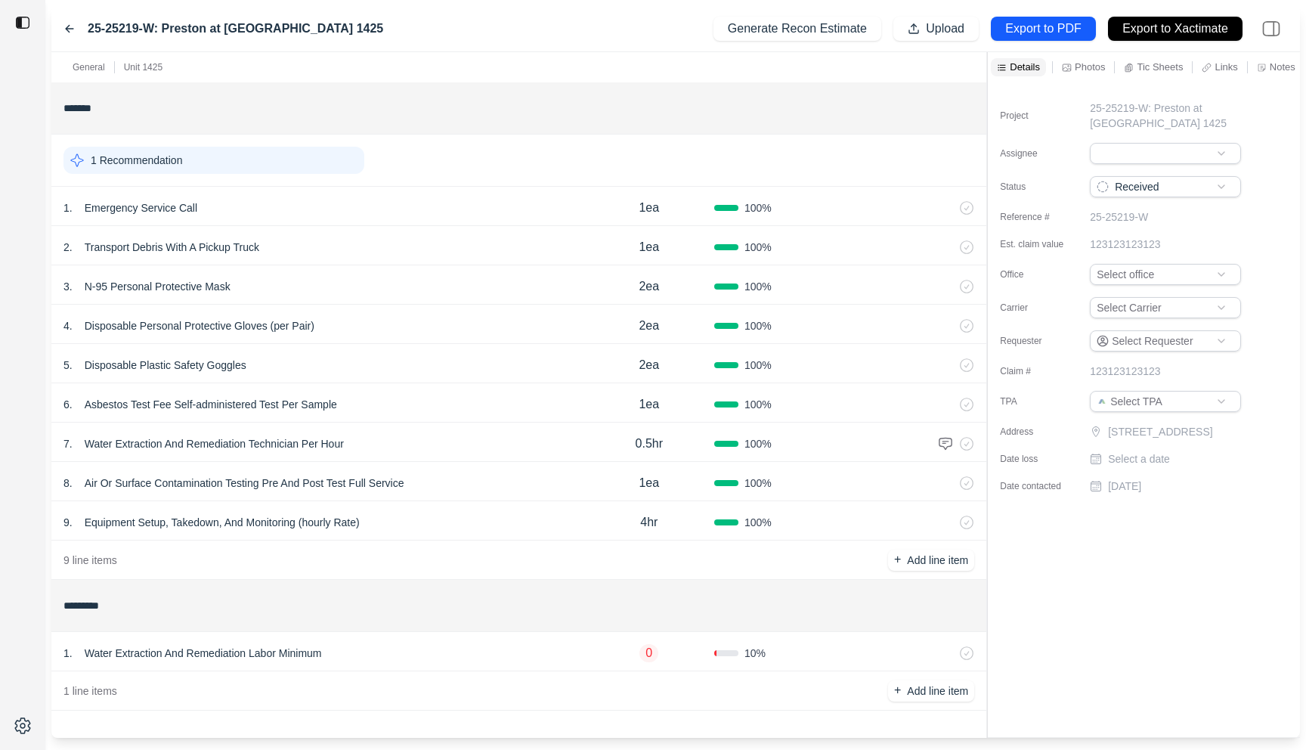
click at [440, 639] on div "1 . Water Extraction And Remediation Labor Minimum 0 10 %" at bounding box center [518, 651] width 935 height 39
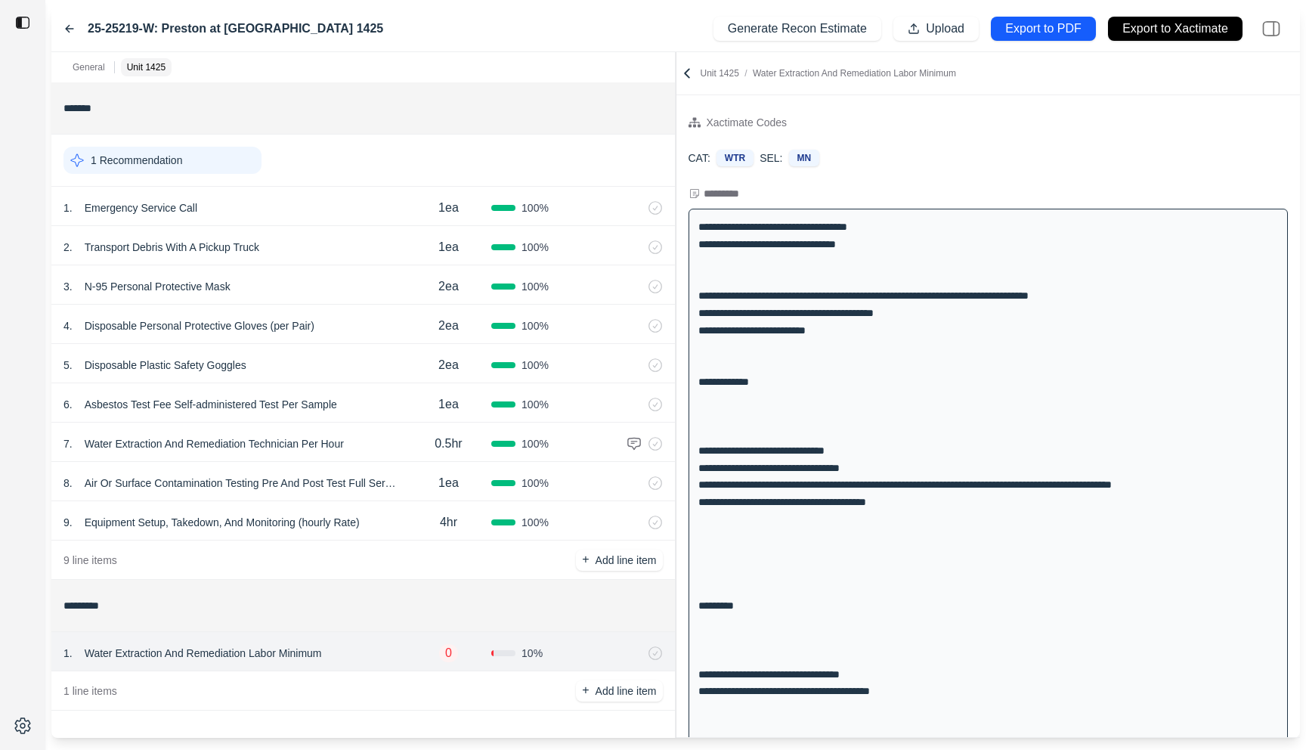
click at [648, 215] on div "**********" at bounding box center [675, 394] width 1248 height 685
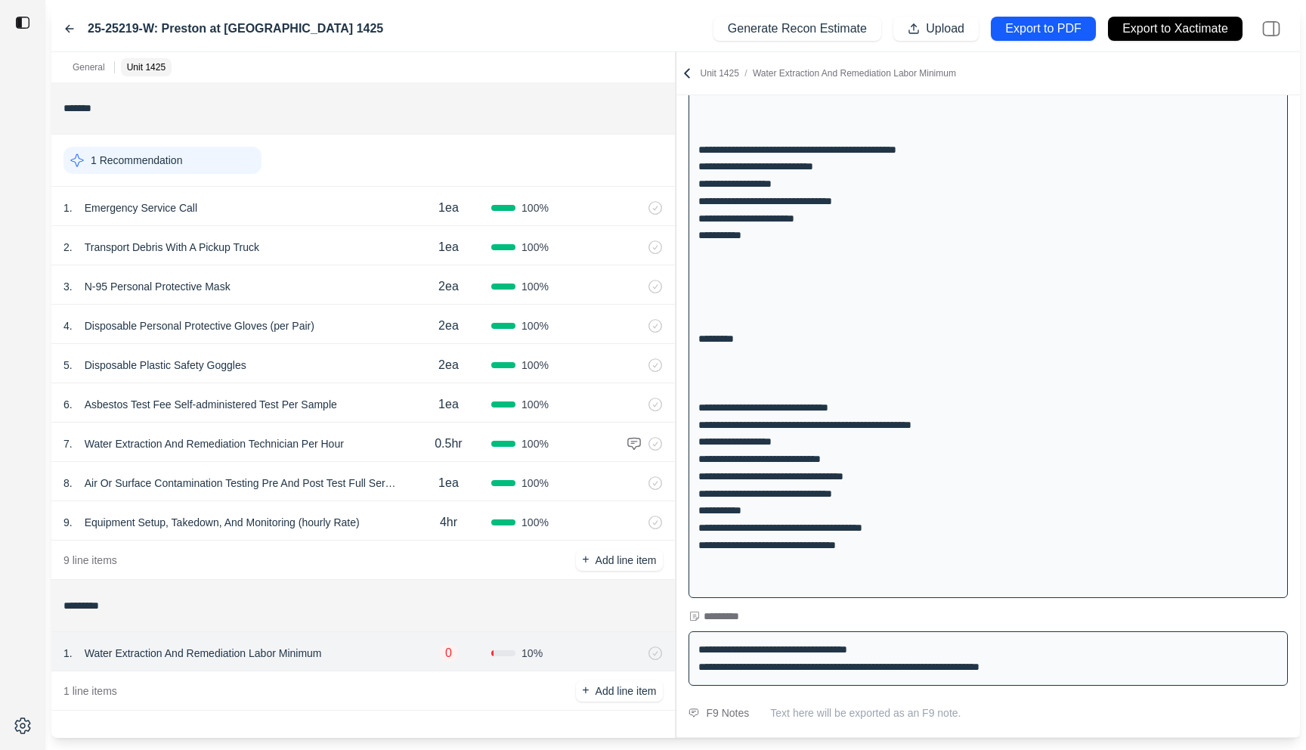
scroll to position [1083, 0]
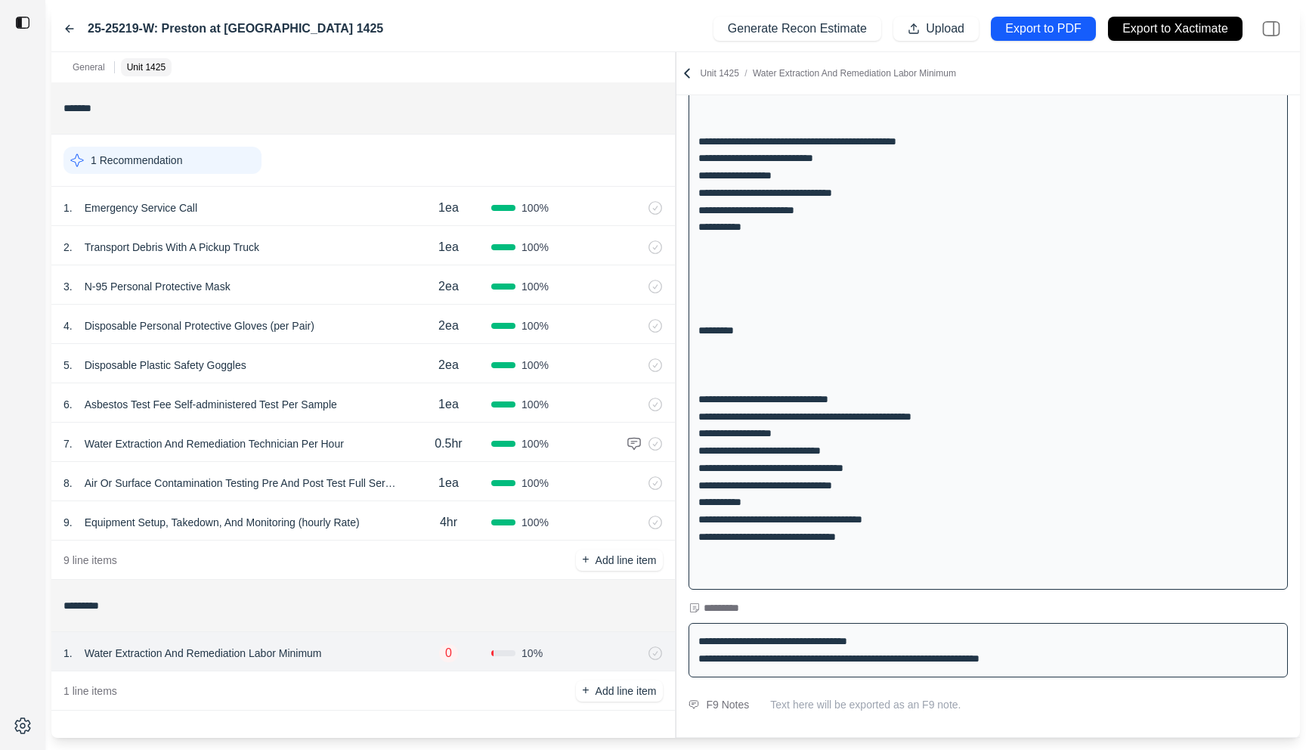
click at [70, 24] on icon at bounding box center [69, 29] width 12 height 12
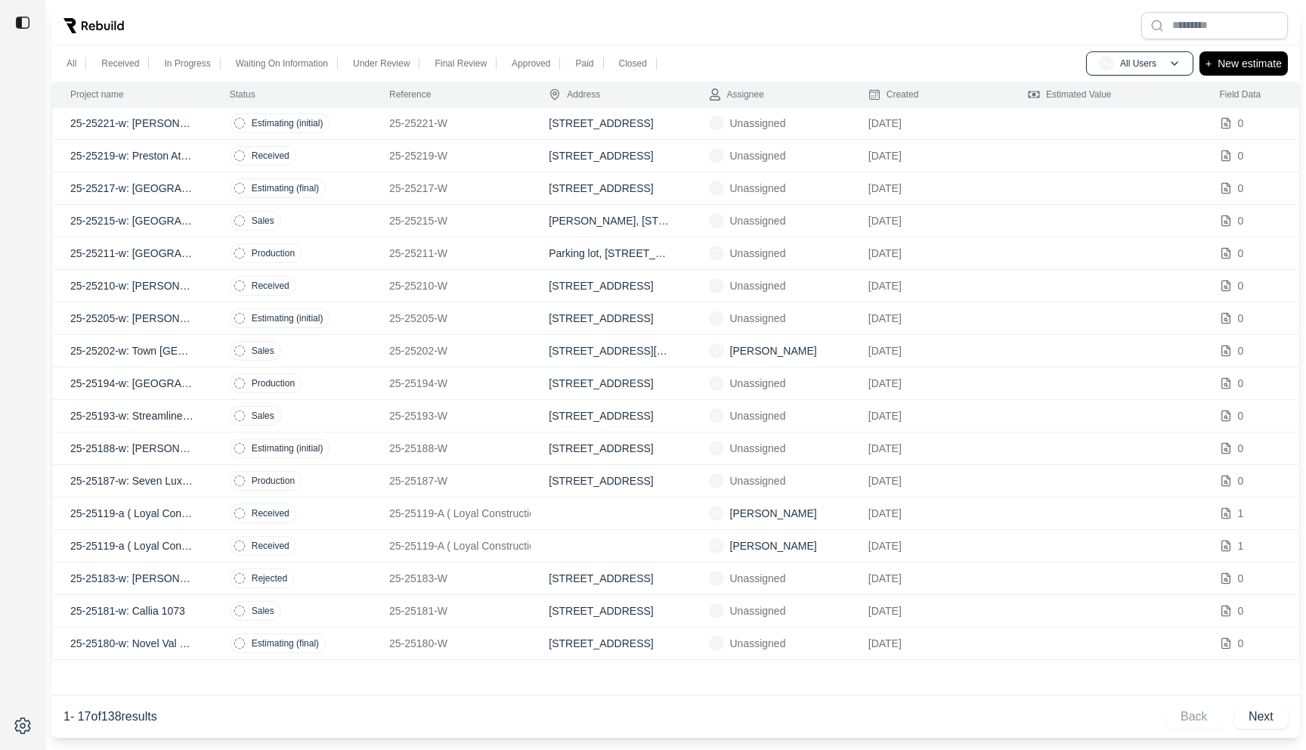
click at [351, 315] on td "Estimating (initial)" at bounding box center [291, 318] width 159 height 32
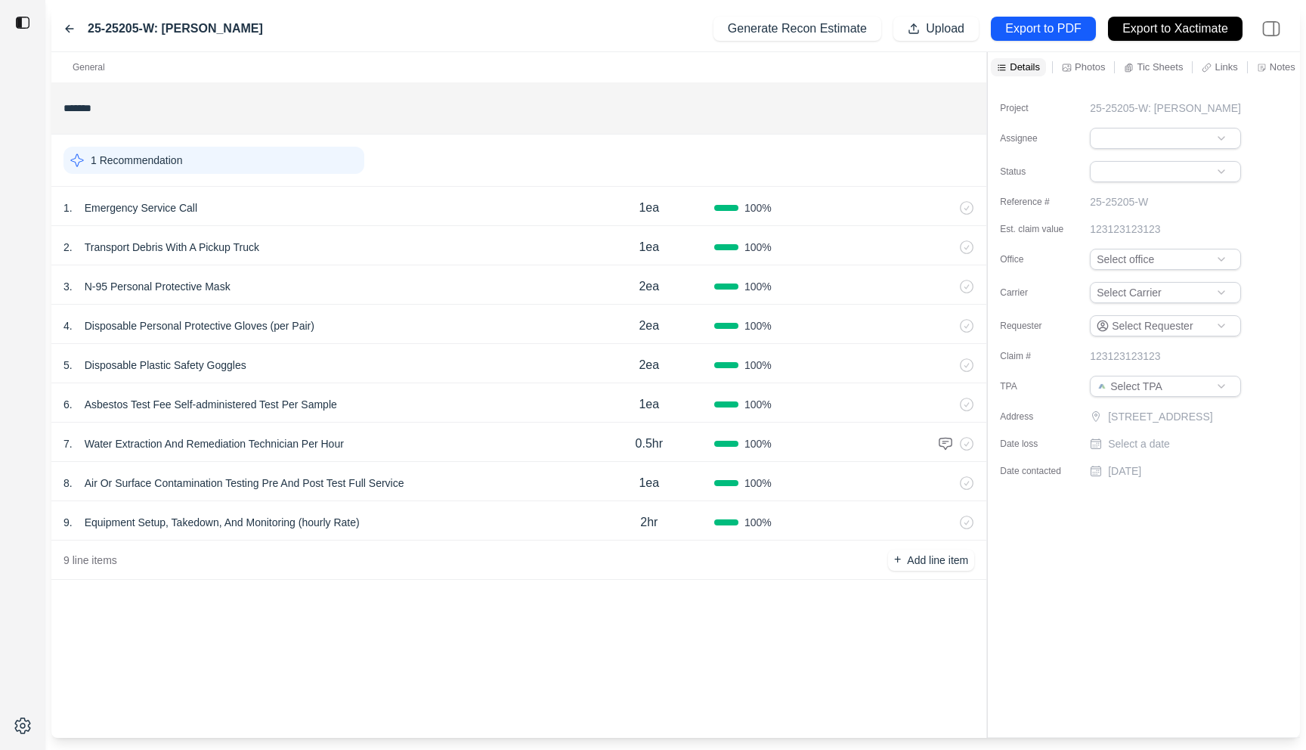
click at [405, 477] on p "Air Or Surface Contamination Testing Pre And Post Test Full Service" at bounding box center [245, 482] width 332 height 21
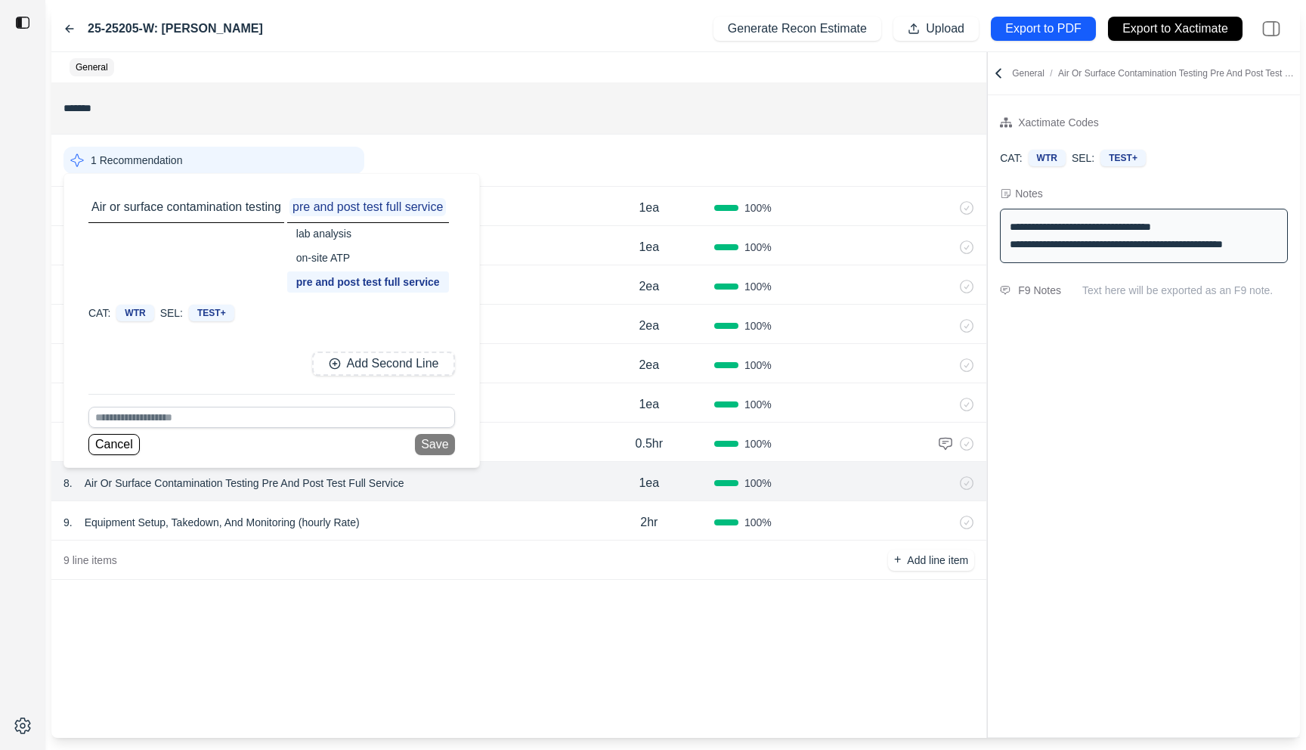
click at [537, 675] on div "******* 1 Recommendation 1 . Emergency Service Call 1ea 100 % 2 . Transport Deb…" at bounding box center [518, 409] width 935 height 655
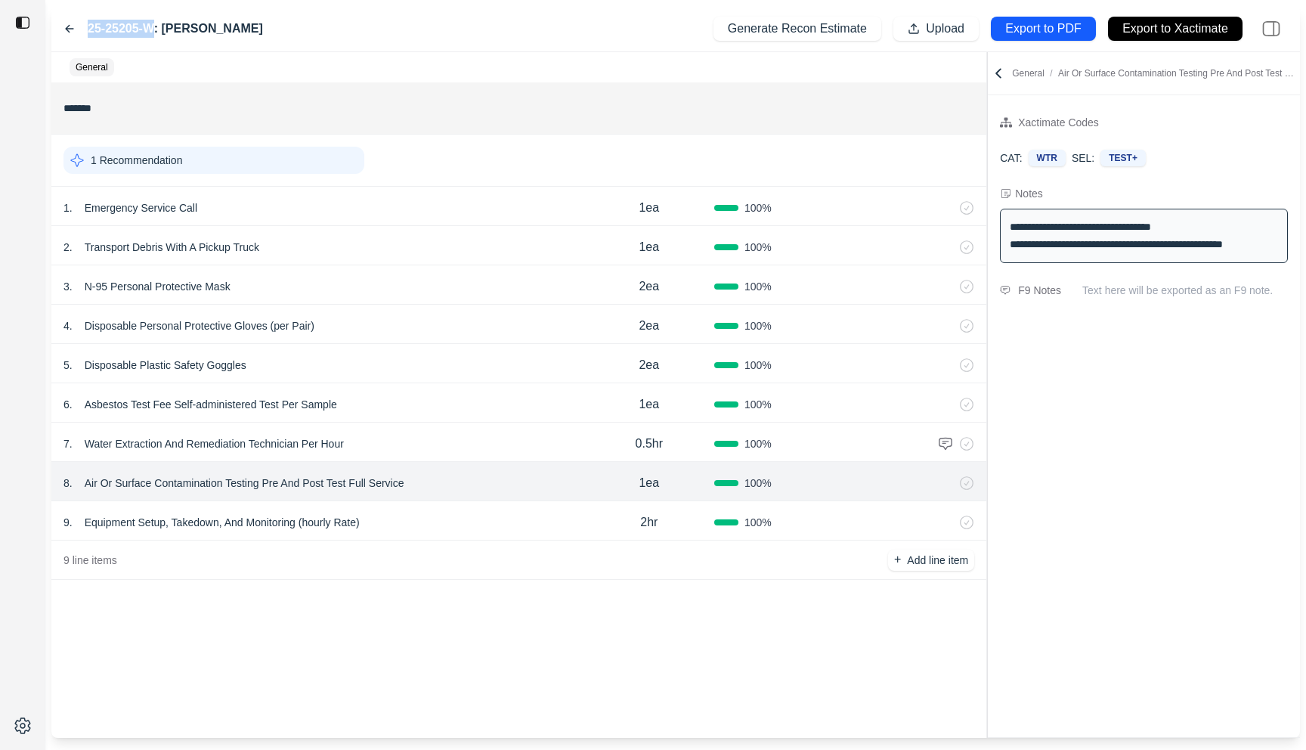
drag, startPoint x: 88, startPoint y: 28, endPoint x: 150, endPoint y: 29, distance: 62.7
click at [150, 29] on label "25-25205-W: Spencer Mack" at bounding box center [175, 29] width 175 height 18
copy label "25-25205-W"
click at [437, 45] on div "25-25205-W: Spencer Mack Generate Recon Estimate Upload Export to PDF Export to…" at bounding box center [675, 29] width 1248 height 46
click at [70, 29] on icon at bounding box center [70, 29] width 8 height 7
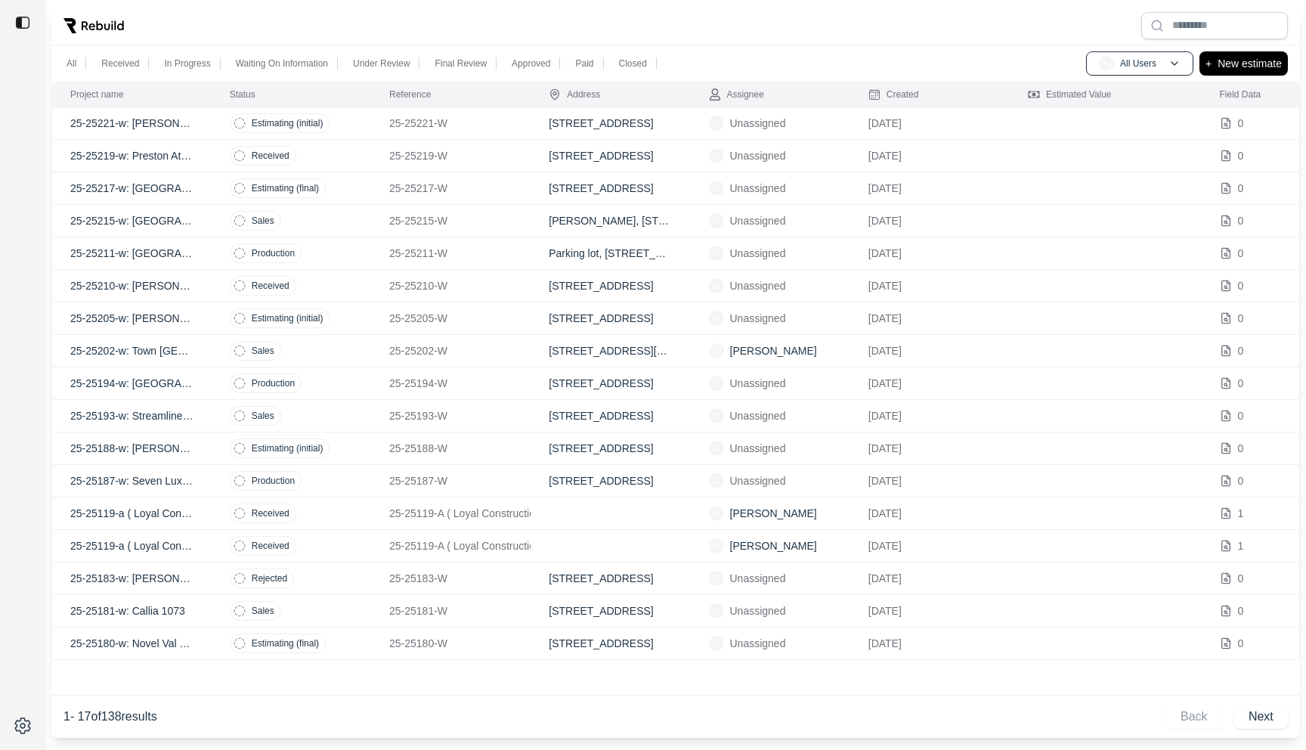
click at [350, 191] on td "Estimating (final)" at bounding box center [291, 188] width 159 height 32
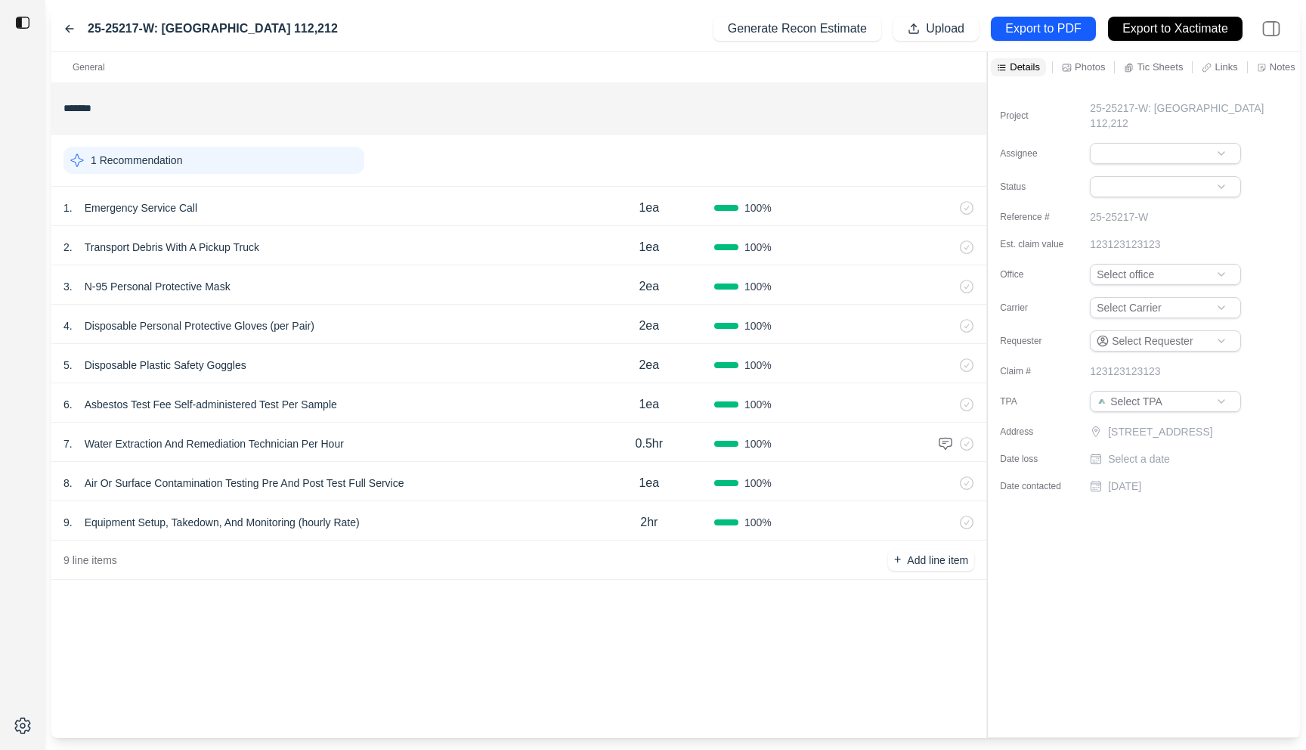
click at [350, 192] on div "1 . Emergency Service Call 1ea 100 %" at bounding box center [518, 206] width 935 height 39
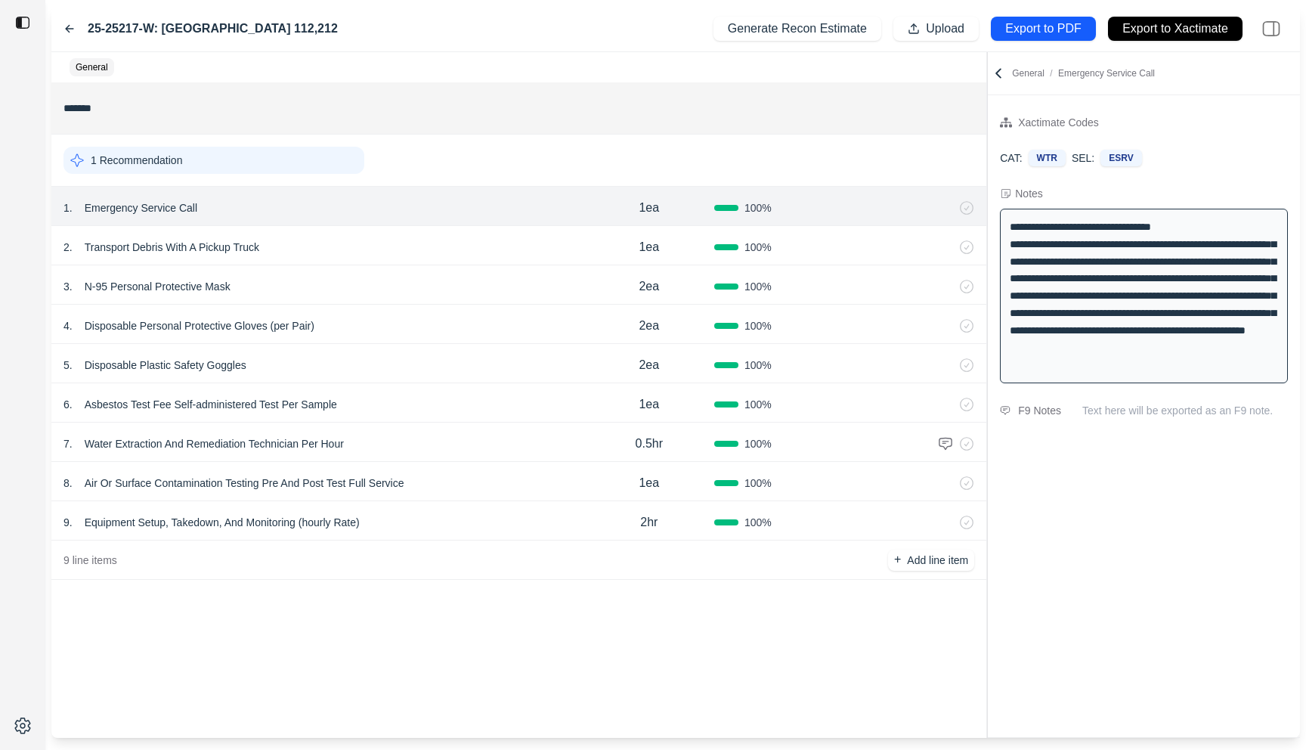
click at [67, 28] on icon at bounding box center [70, 29] width 8 height 7
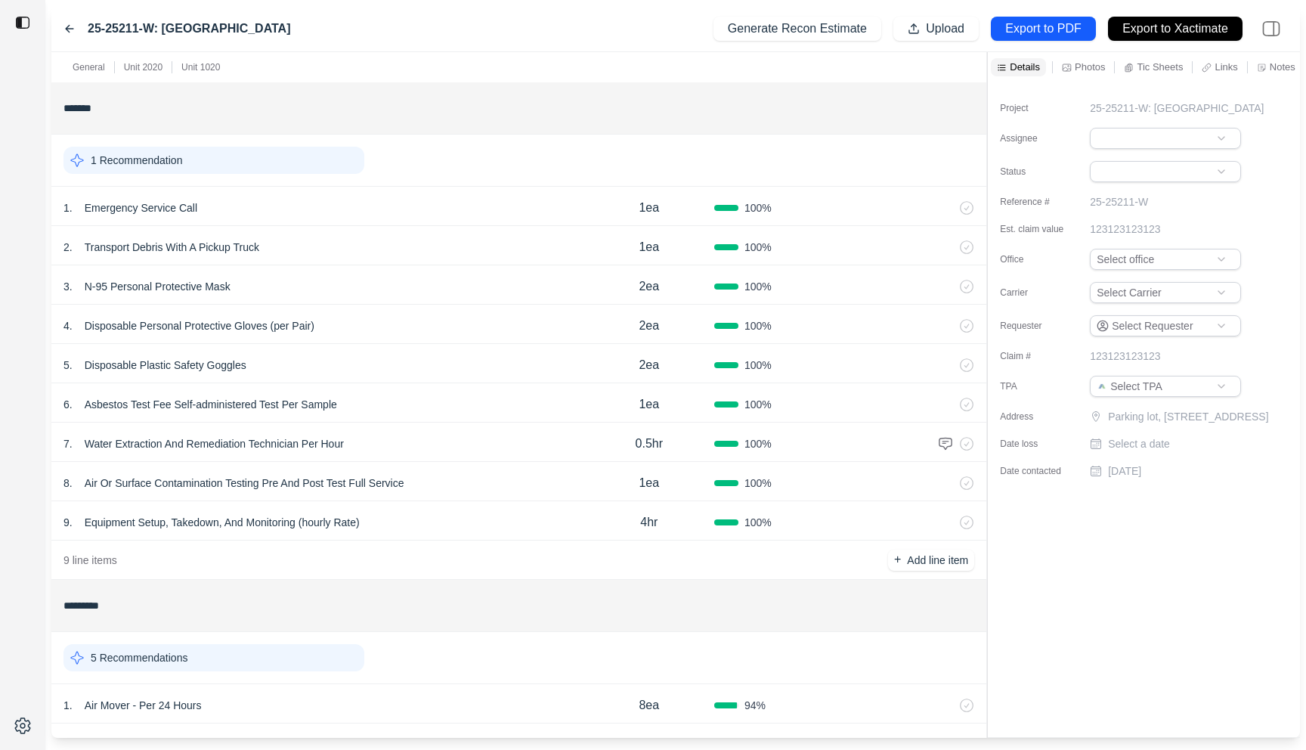
scroll to position [507, 0]
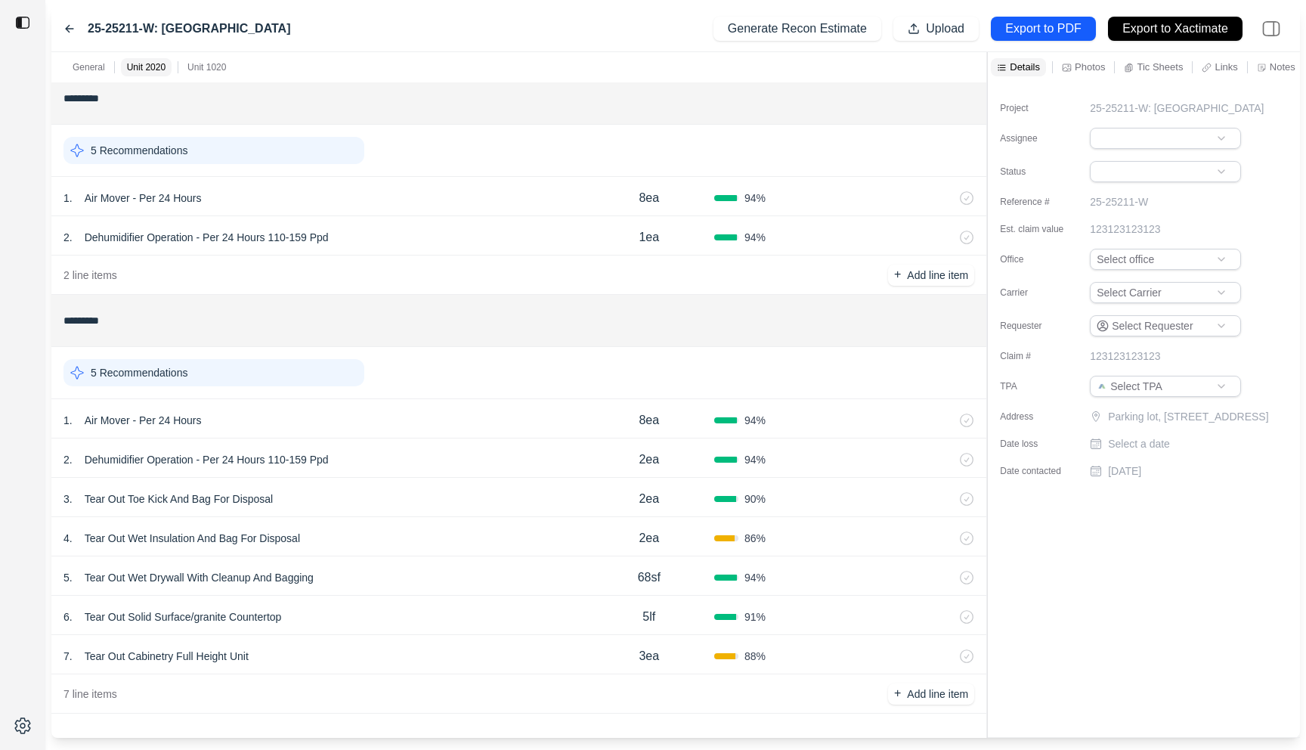
click at [403, 410] on div "1 . Air Mover - Per 24 Hours" at bounding box center [323, 420] width 521 height 21
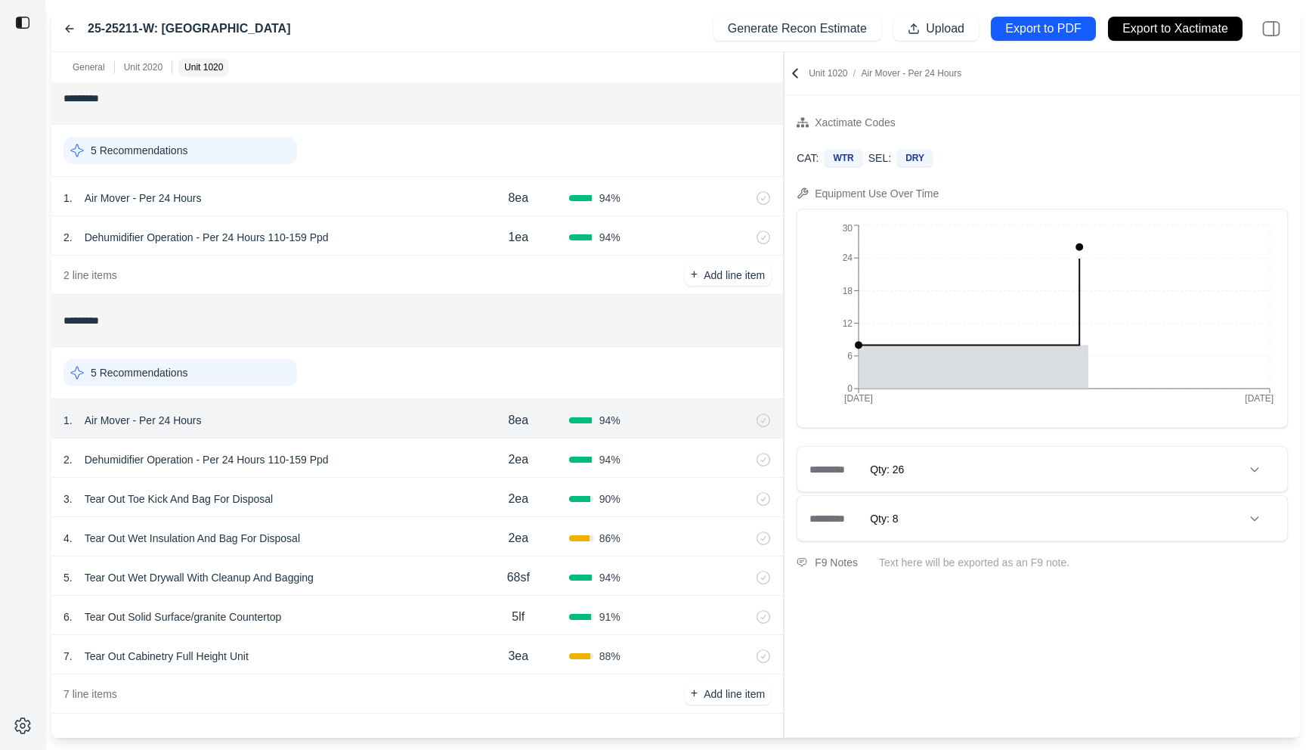
click at [784, 132] on div at bounding box center [784, 394] width 1 height 685
click at [455, 543] on div "4 . Tear Out Wet Insulation And Bag For Disposal" at bounding box center [265, 537] width 404 height 21
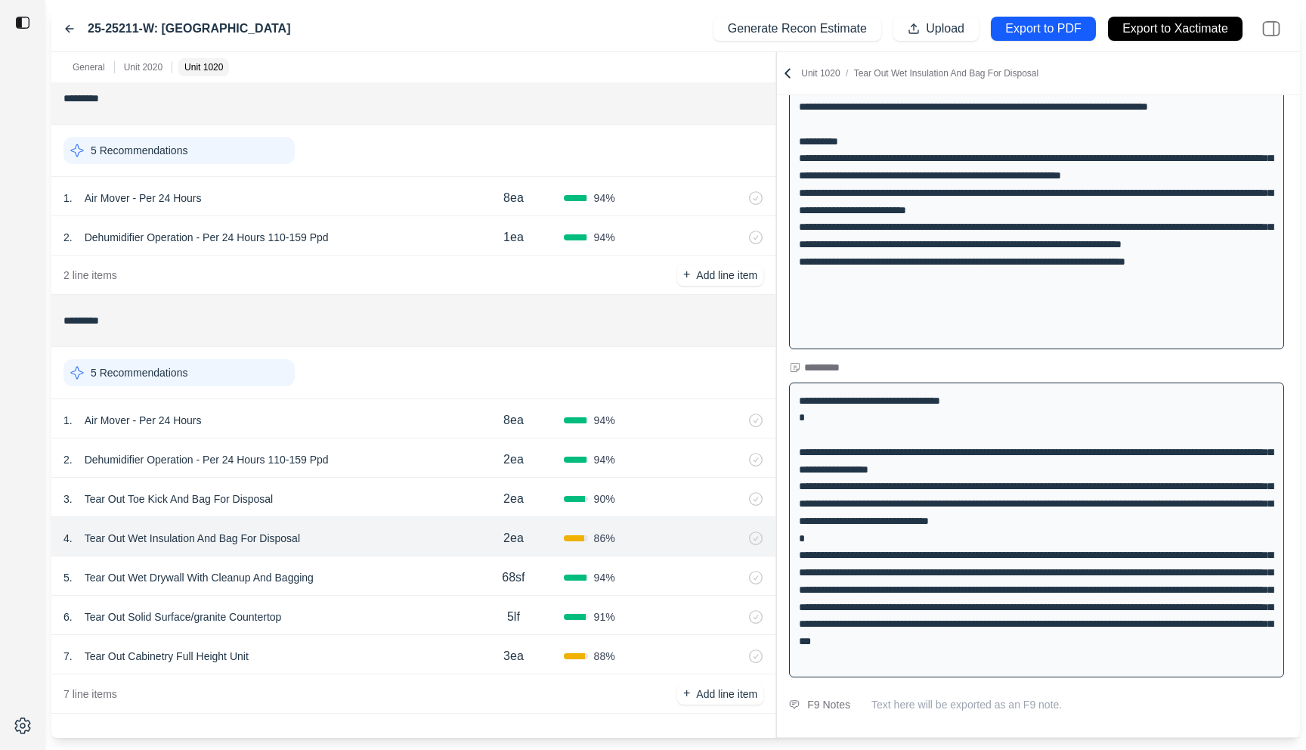
scroll to position [172, 0]
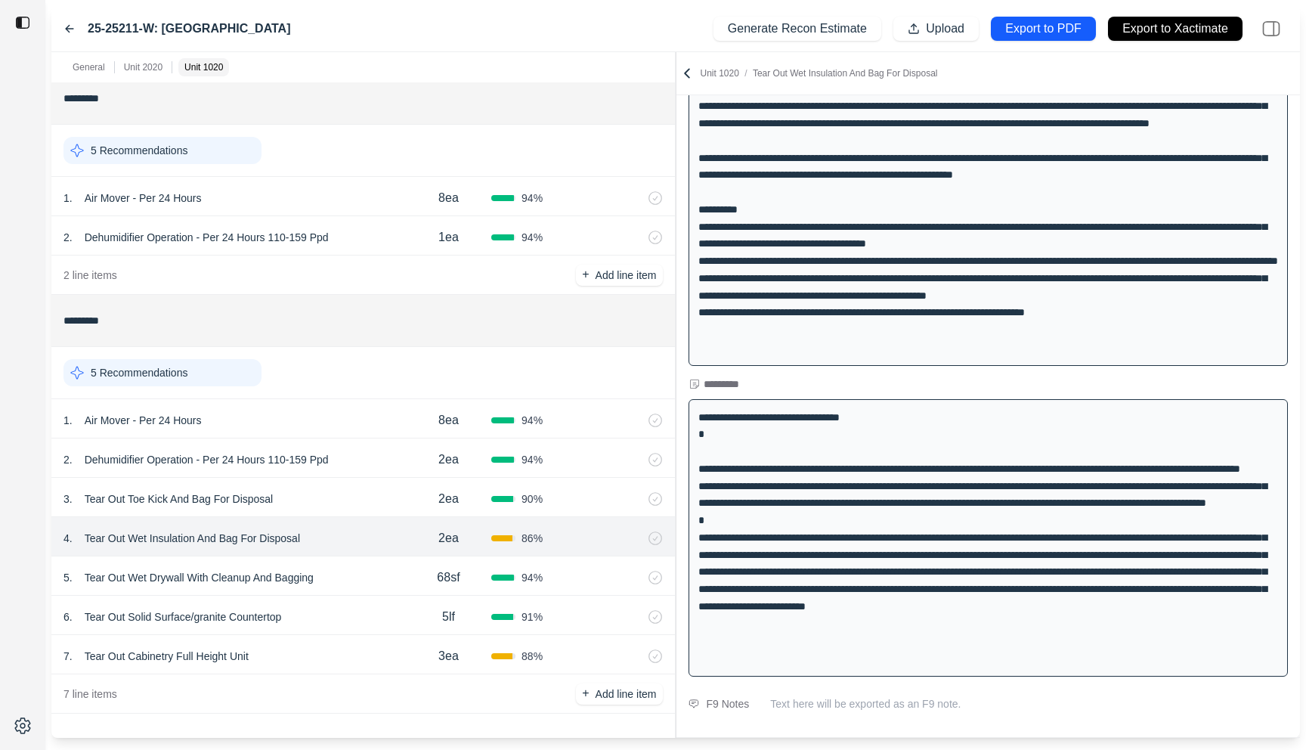
click at [605, 137] on div "General Unit 2020 Unit 1020 ******* 1 Recommendation 1 . Emergency Service Call…" at bounding box center [675, 394] width 1248 height 685
click at [339, 573] on div "5 . Tear Out Wet Drywall With Cleanup And Bagging" at bounding box center [234, 577] width 342 height 21
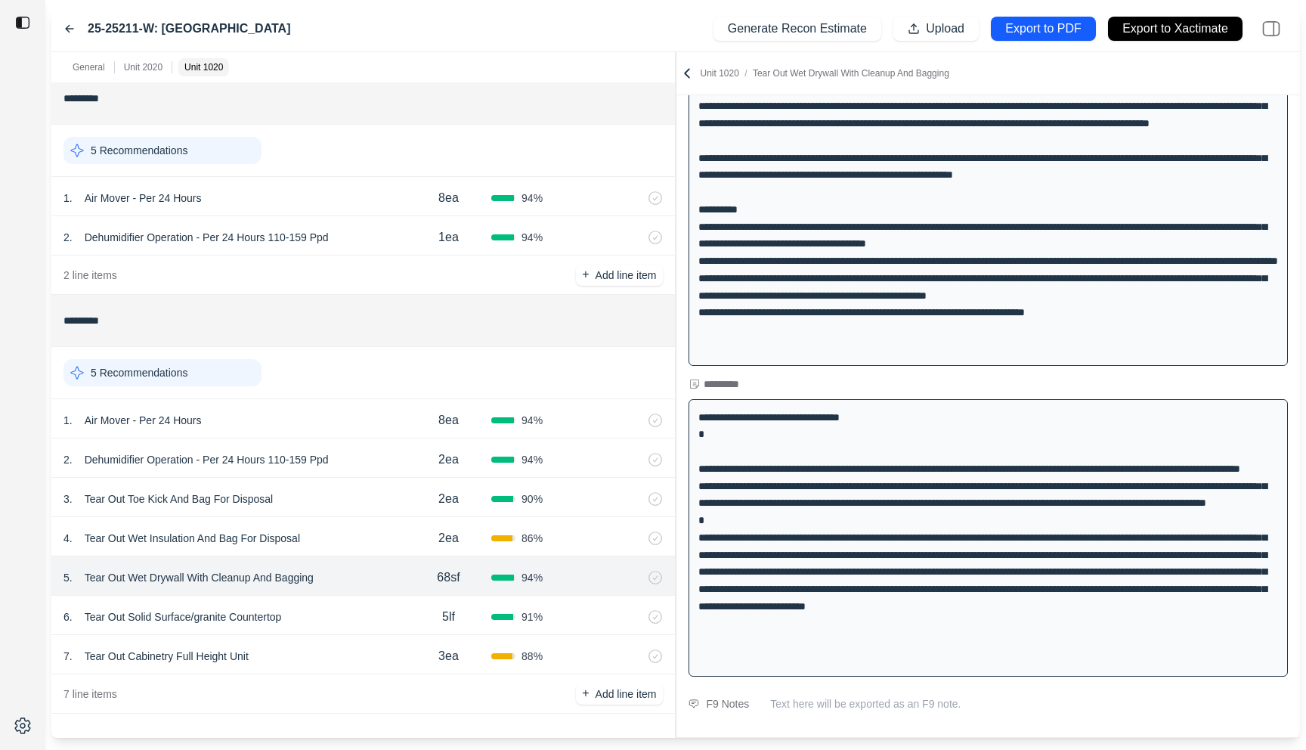
click at [340, 602] on div "6 . Tear Out Solid Surface/granite Countertop 5lf 91 %" at bounding box center [362, 614] width 623 height 39
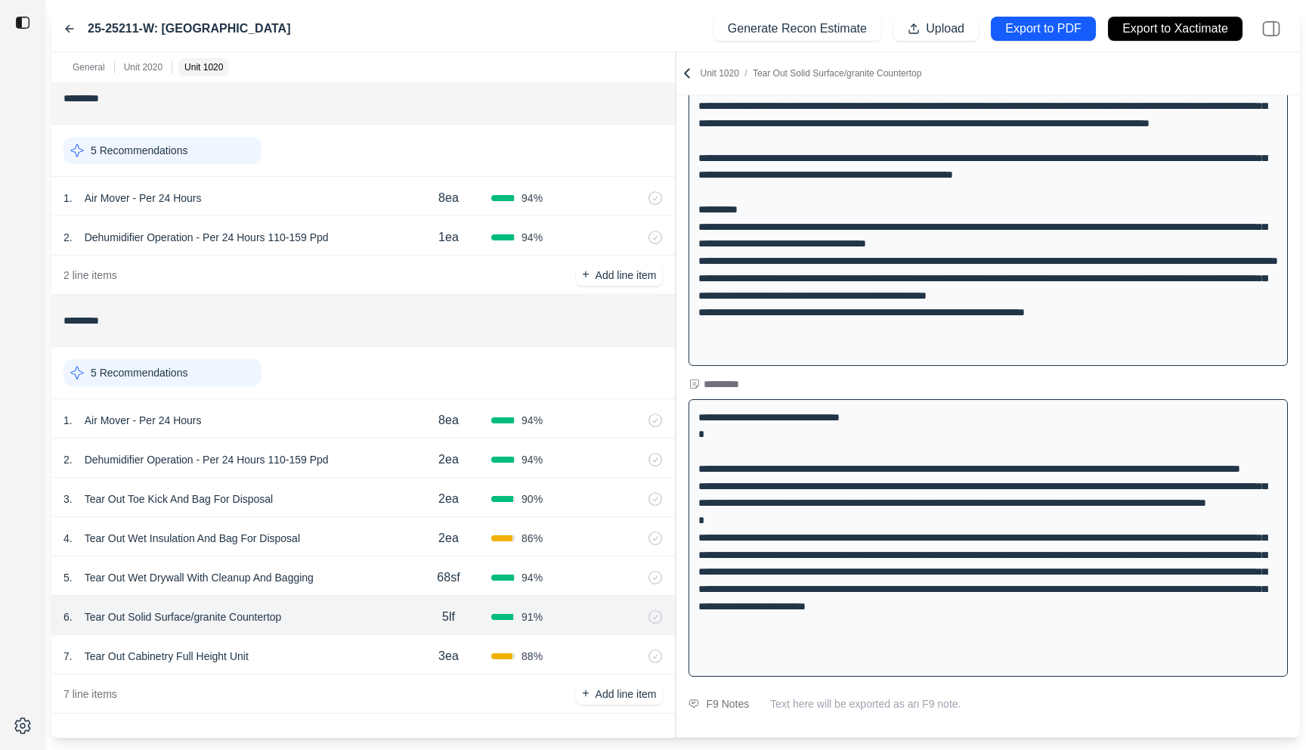
click at [339, 635] on div "7 . Tear Out Cabinetry Full Height Unit 3ea 88 %" at bounding box center [362, 654] width 623 height 39
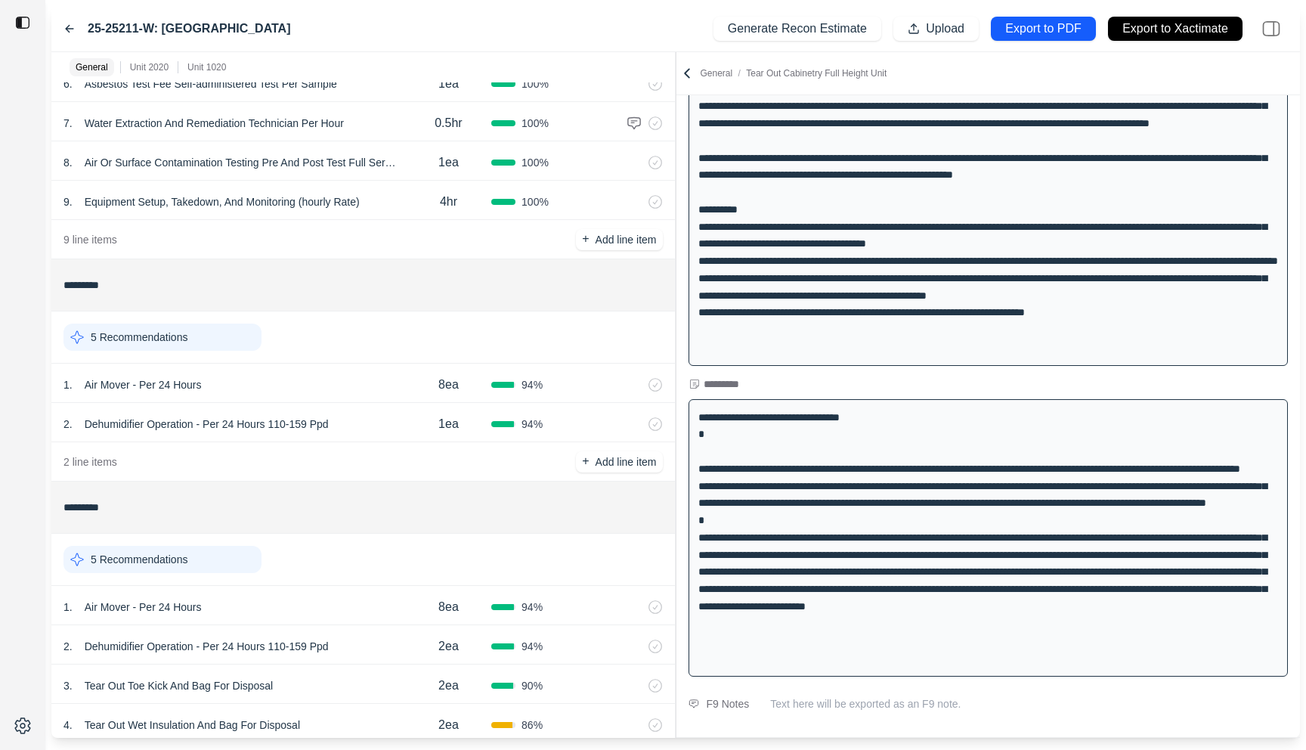
scroll to position [333, 0]
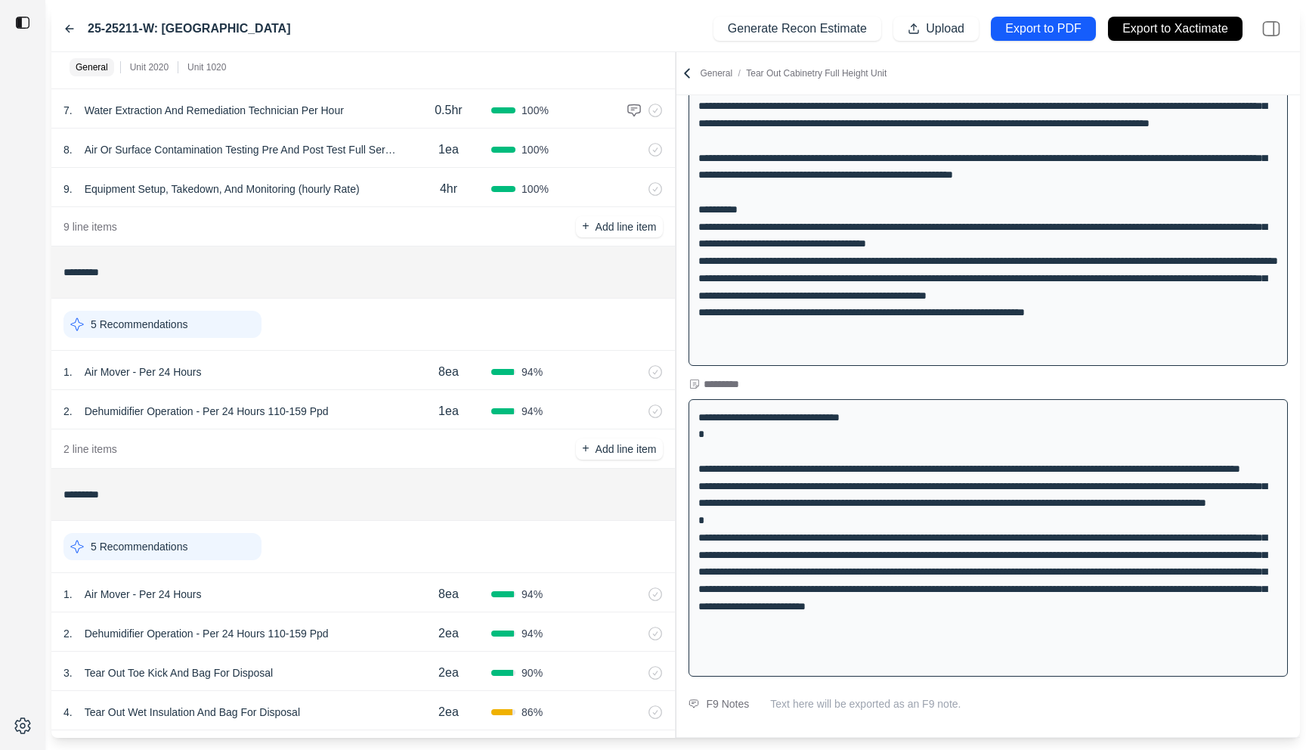
click at [397, 405] on div "2 . Dehumidifier Operation - Per 24 Hours 110-159 Ppd" at bounding box center [234, 410] width 342 height 21
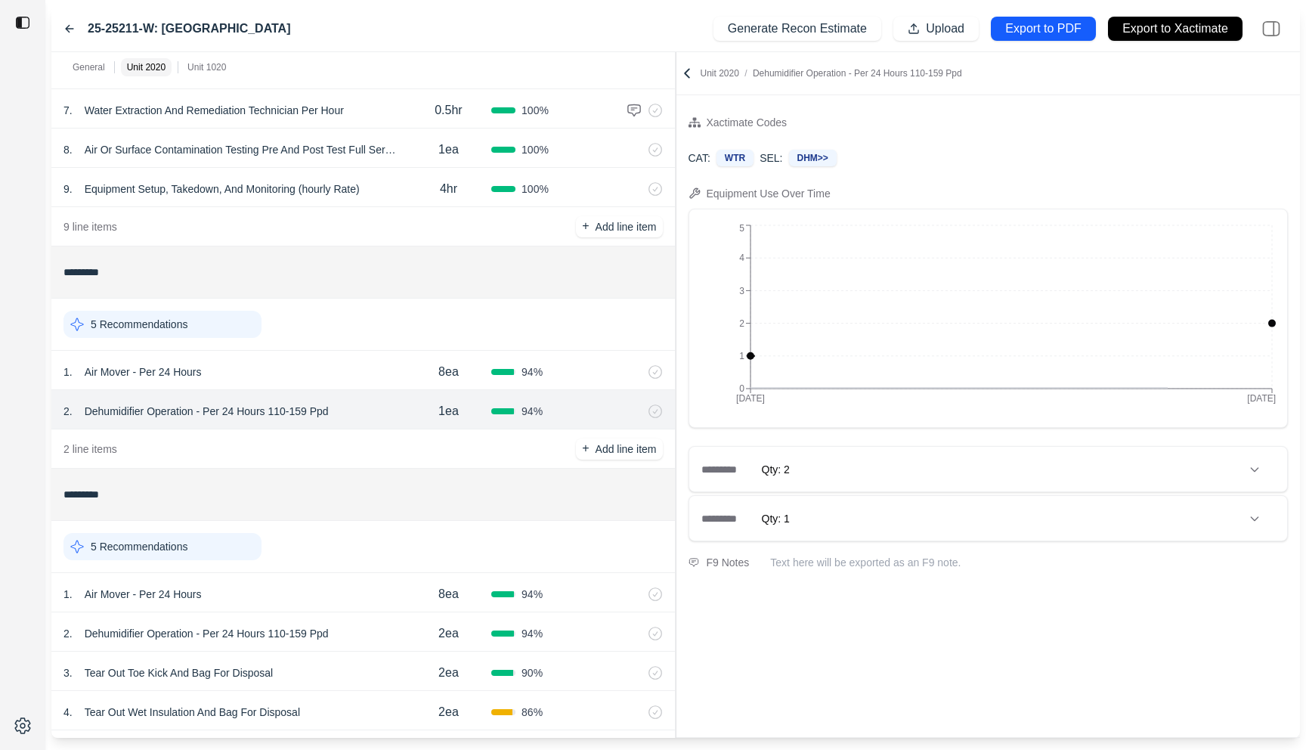
scroll to position [0, 0]
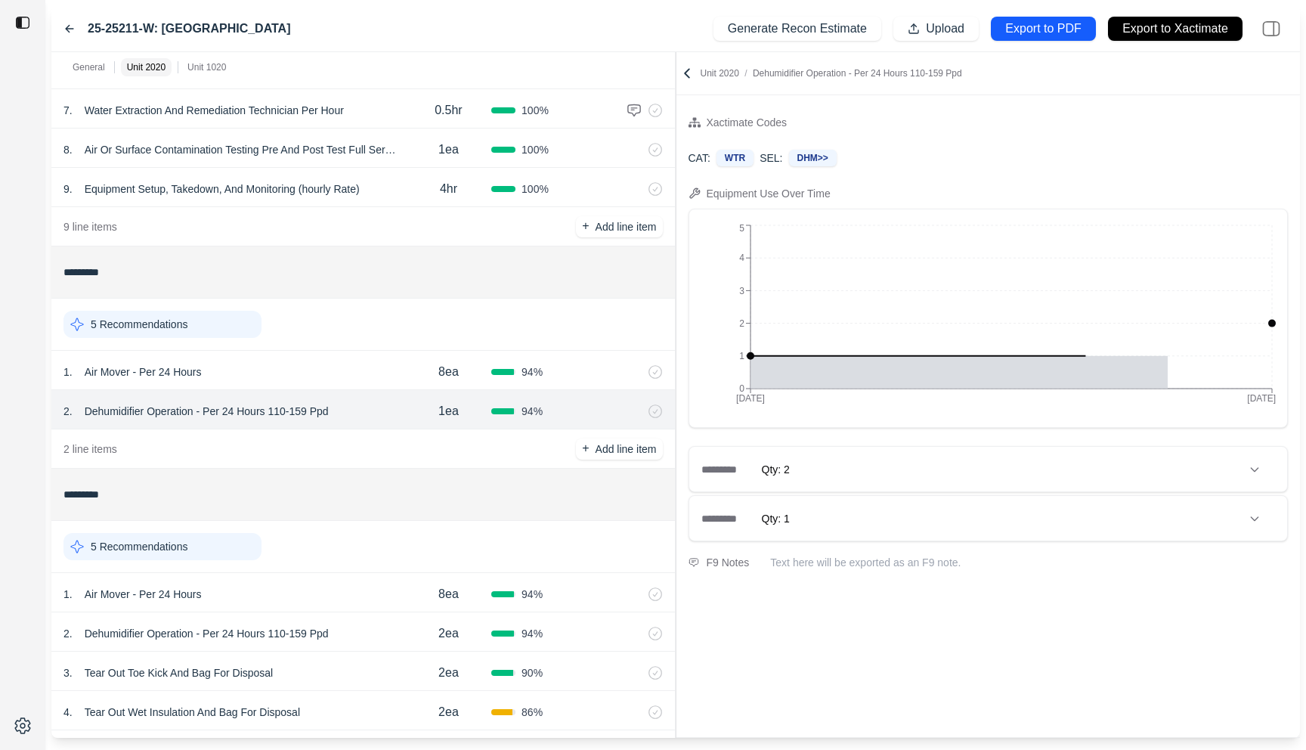
click at [394, 373] on div "1 . Air Mover - Per 24 Hours" at bounding box center [234, 371] width 342 height 21
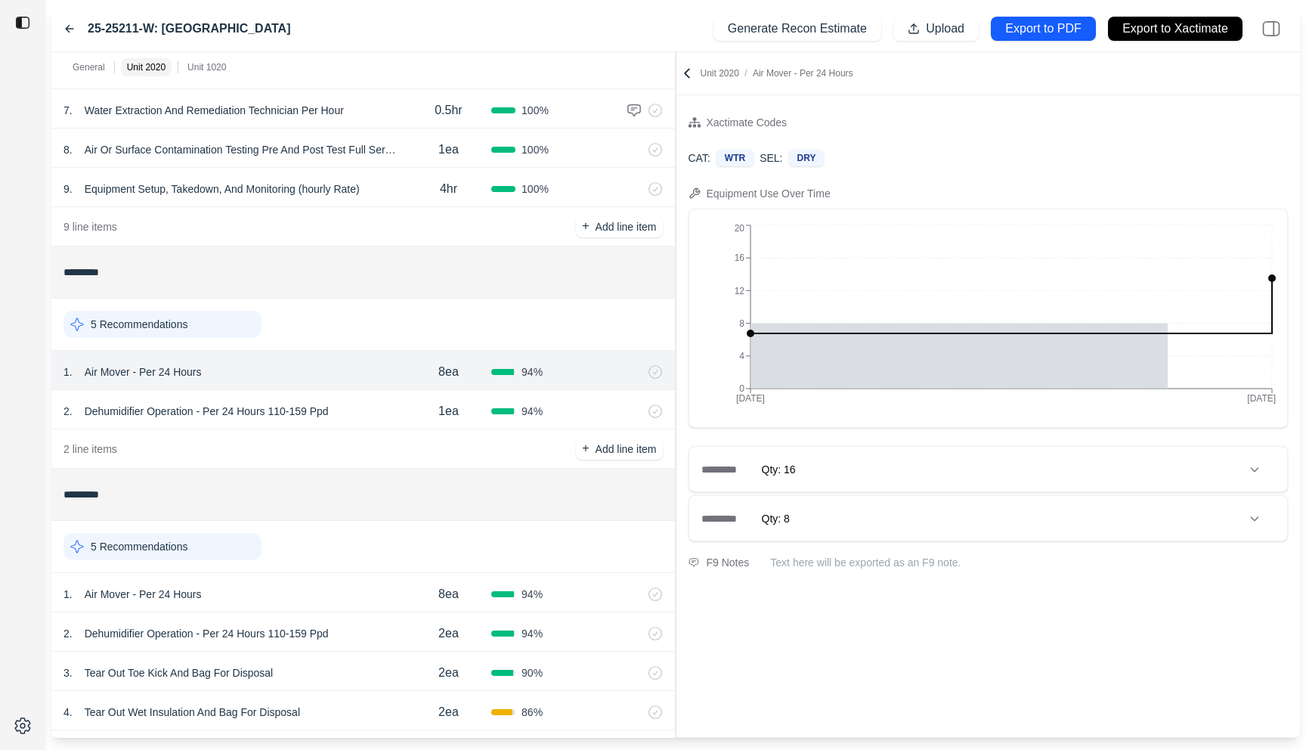
click at [348, 637] on div "2 . Dehumidifier Operation - Per 24 Hours 110-159 Ppd" at bounding box center [234, 633] width 342 height 21
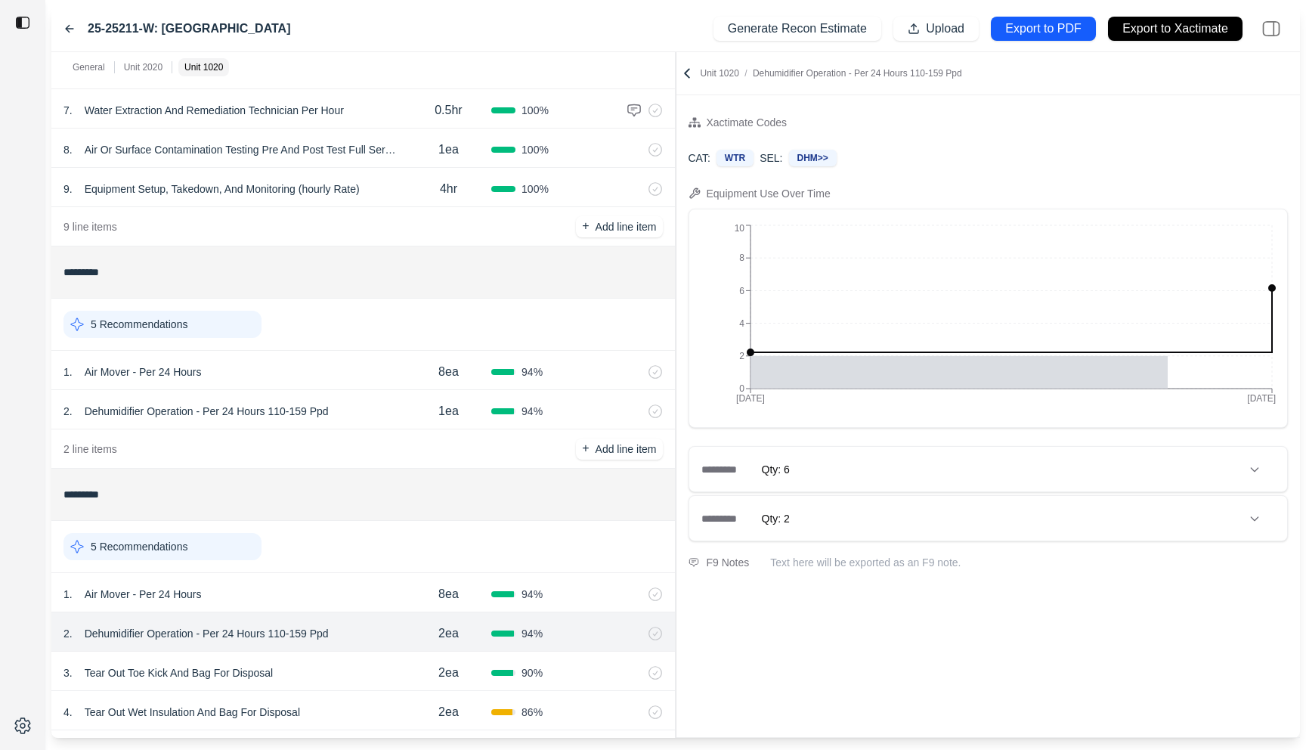
click at [345, 654] on div "3 . Tear Out Toe Kick And Bag For Disposal 2ea 90 %" at bounding box center [362, 670] width 623 height 39
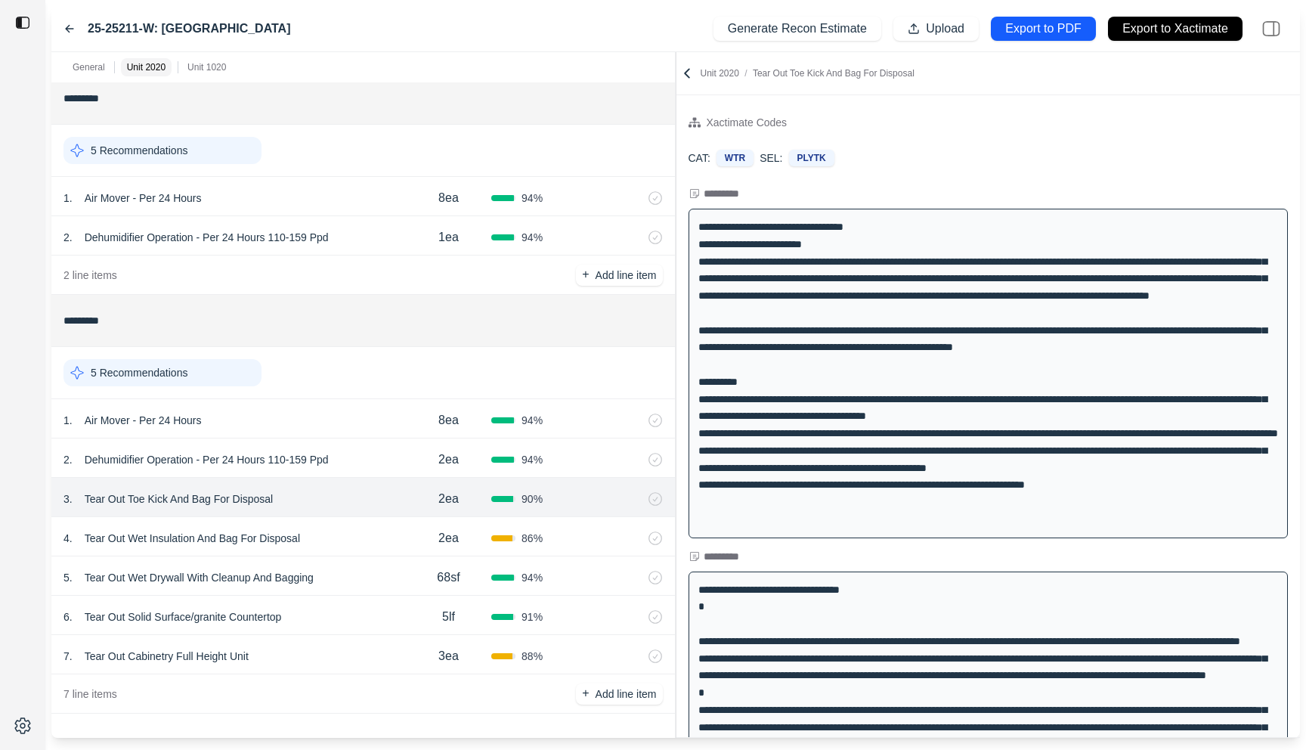
scroll to position [172, 0]
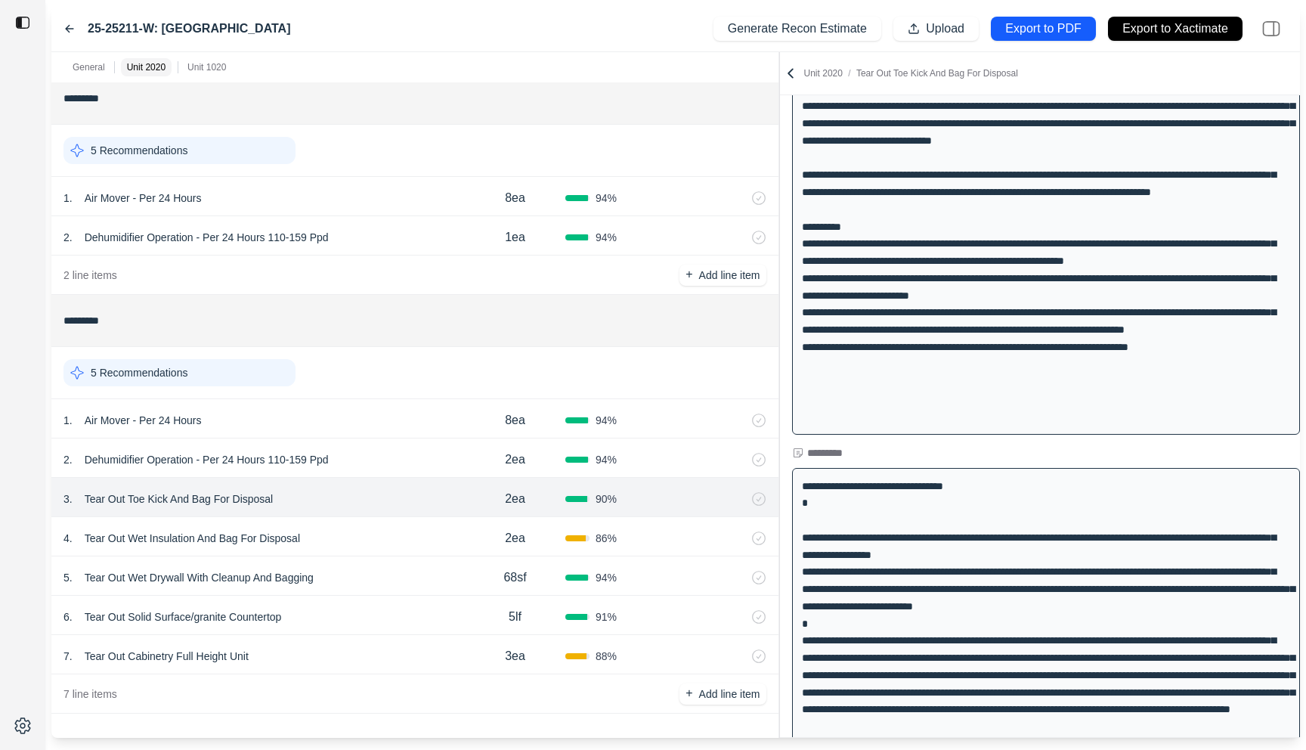
click at [784, 155] on div "General Unit 2020 Unit 1020 ******* 1 Recommendation 1 . Emergency Service Call…" at bounding box center [675, 394] width 1248 height 685
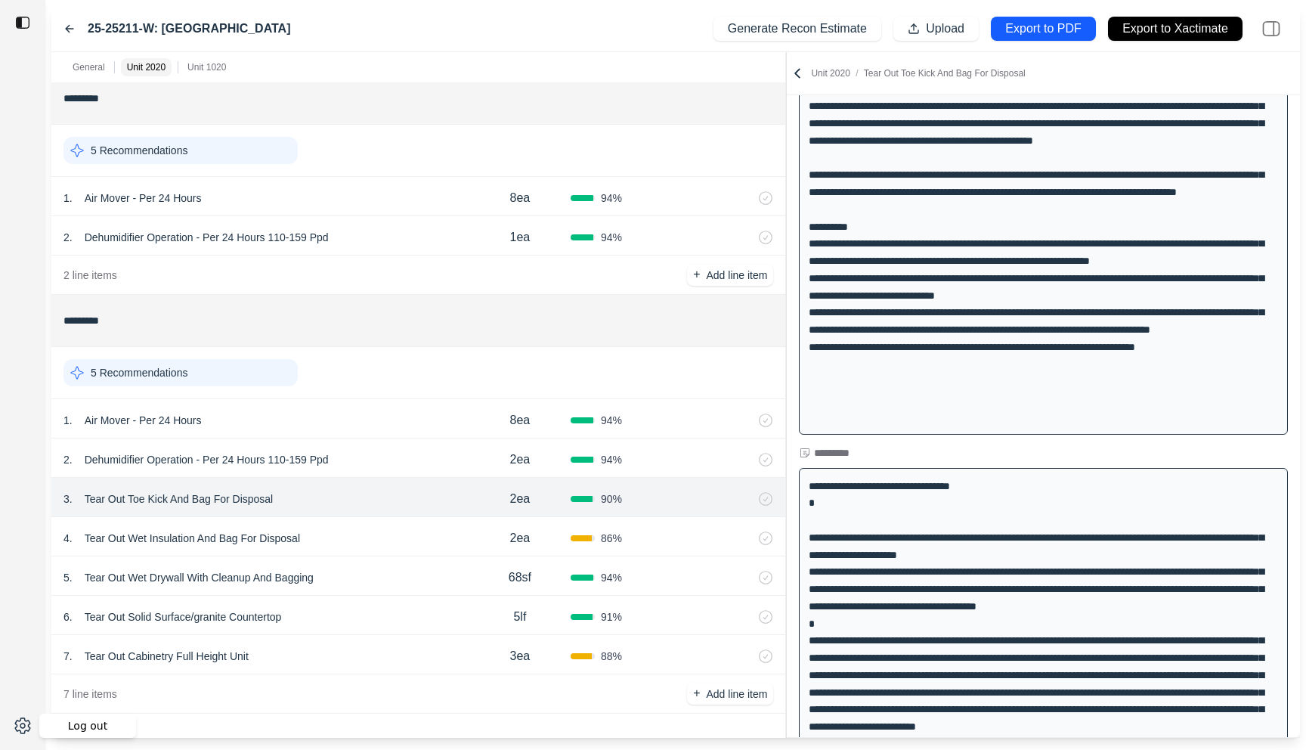
click at [13, 721] on html "25-25211-W: Sierra Foothills Generate Recon Estimate Upload Export to PDF Expor…" at bounding box center [653, 375] width 1306 height 750
click at [39, 640] on html "25-25211-W: Sierra Foothills Generate Recon Estimate Upload Export to PDF Expor…" at bounding box center [653, 375] width 1306 height 750
